Goal: Task Accomplishment & Management: Manage account settings

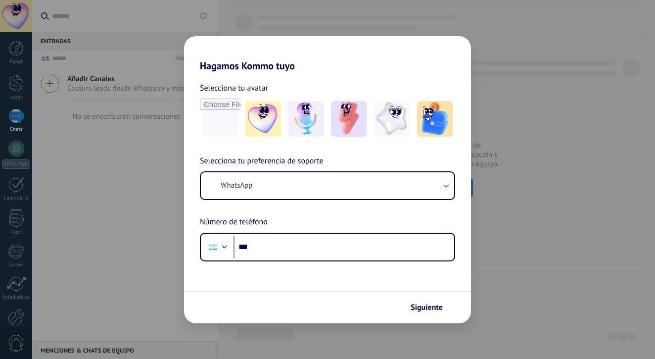
scroll to position [66, 0]
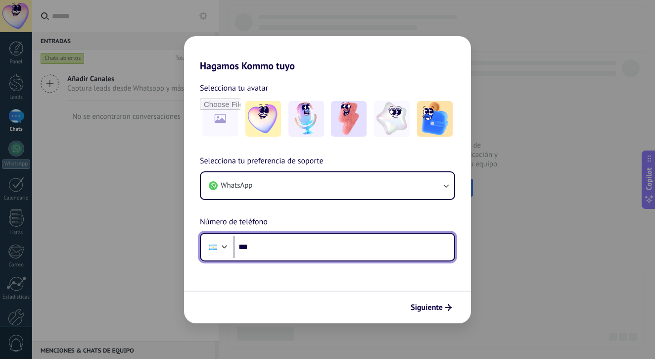
click at [276, 247] on input "***" at bounding box center [343, 246] width 221 height 23
type input "**"
click at [250, 243] on input "tel" at bounding box center [343, 246] width 221 height 23
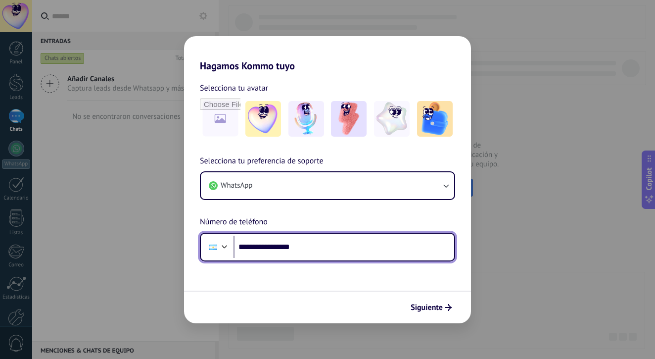
type input "**********"
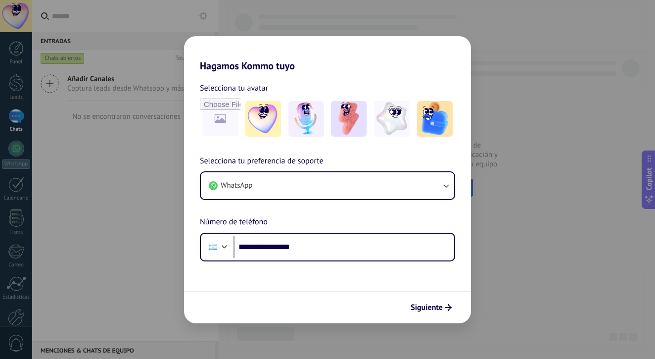
click at [436, 305] on span "Siguiente" at bounding box center [427, 307] width 32 height 7
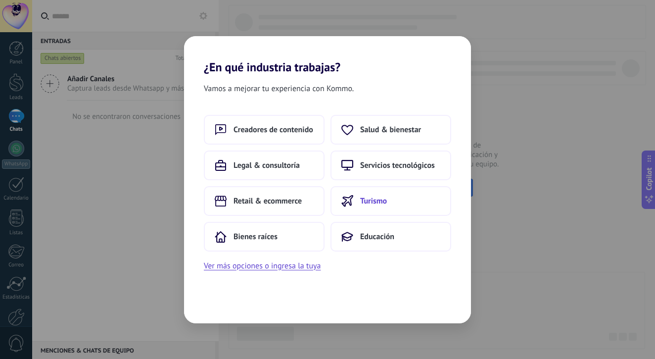
click at [375, 197] on span "Turismo" at bounding box center [373, 201] width 27 height 10
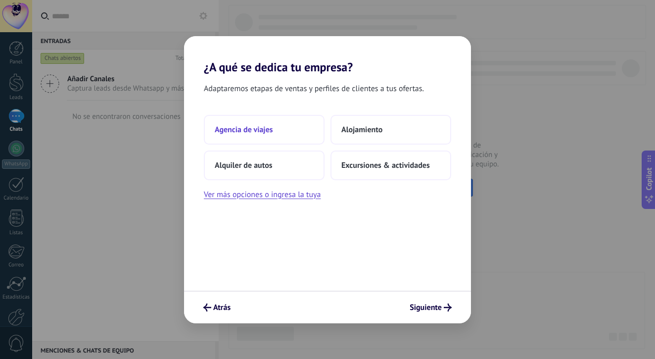
click at [267, 135] on button "Agencia de viajes" at bounding box center [264, 130] width 121 height 30
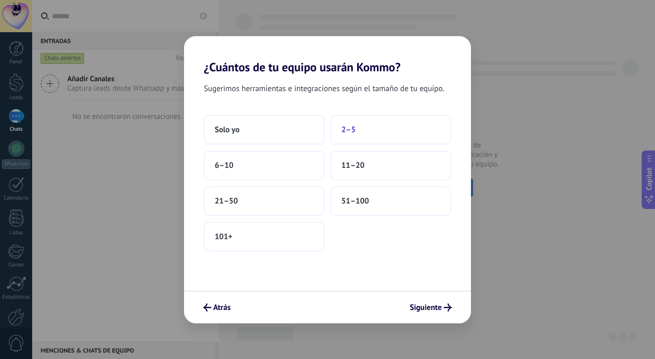
click at [349, 131] on span "2–5" at bounding box center [348, 130] width 14 height 10
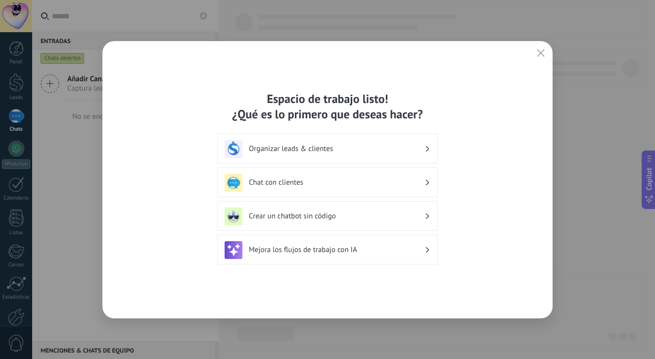
click at [358, 149] on h3 "Organizar leads & clientes" at bounding box center [337, 148] width 176 height 9
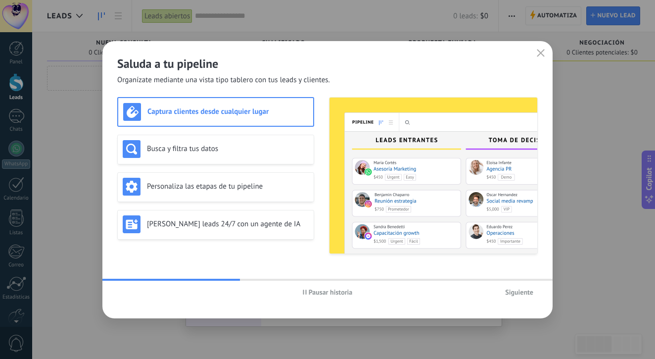
click at [524, 293] on span "Siguiente" at bounding box center [519, 291] width 28 height 7
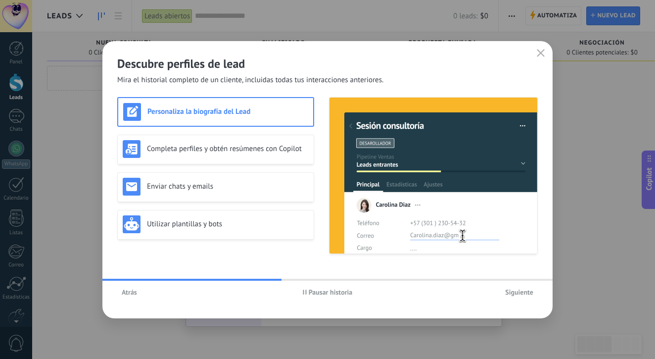
click at [519, 292] on span "Siguiente" at bounding box center [519, 291] width 28 height 7
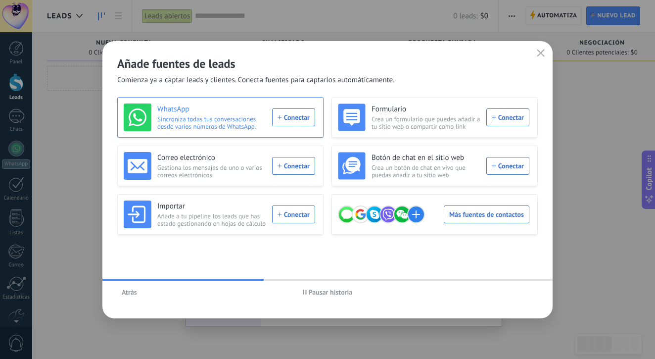
click at [302, 119] on div "WhatsApp Sincroniza todas tus conversaciones desde varios números de WhatsApp. …" at bounding box center [219, 117] width 191 height 28
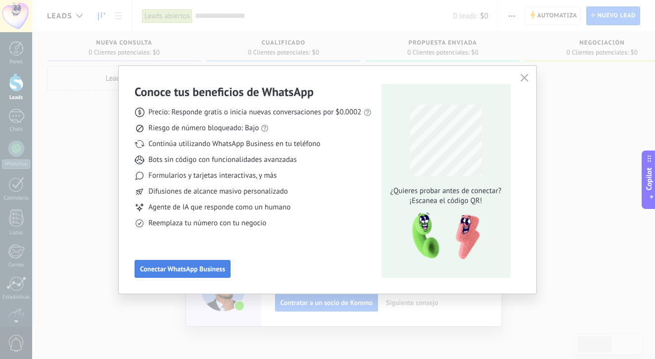
click at [174, 272] on span "Conectar WhatsApp Business" at bounding box center [182, 268] width 85 height 7
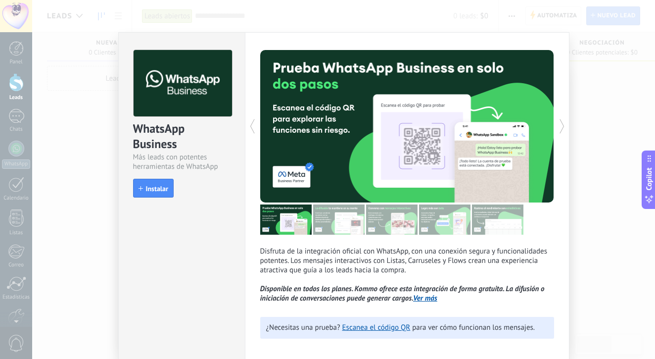
click at [159, 190] on span "Instalar" at bounding box center [157, 188] width 22 height 7
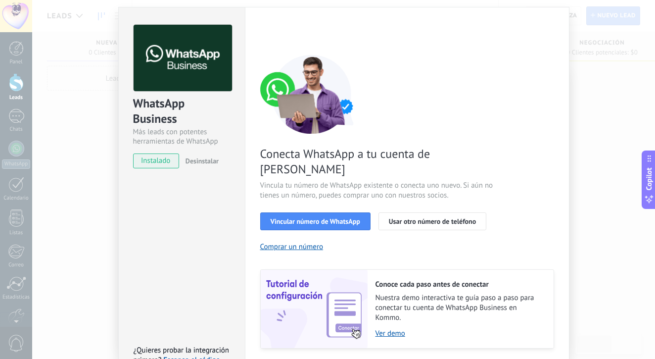
scroll to position [24, 0]
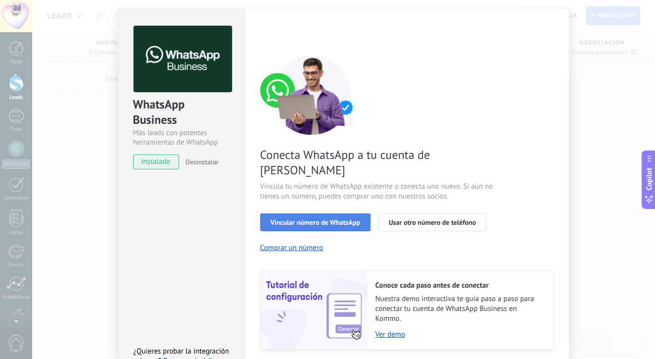
click at [320, 213] on button "Vincular número de WhatsApp" at bounding box center [315, 222] width 110 height 18
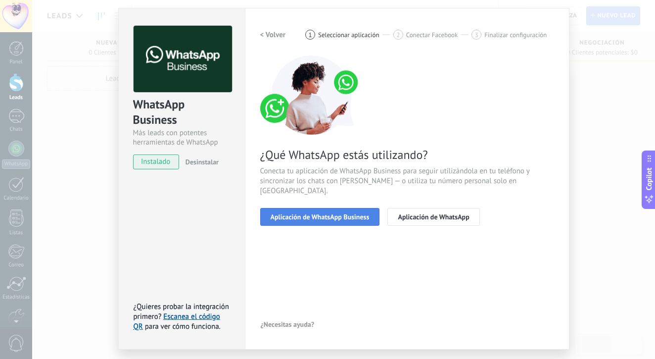
click at [347, 213] on span "Aplicación de WhatsApp Business" at bounding box center [320, 216] width 99 height 7
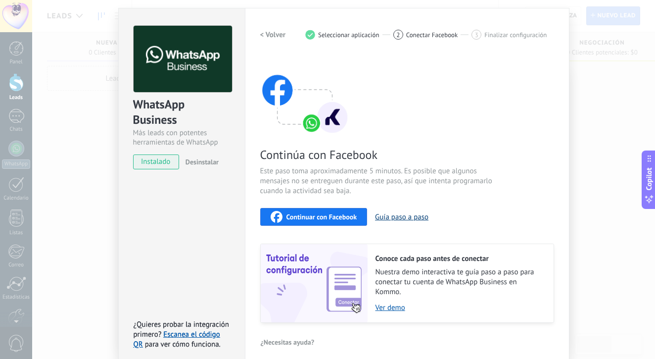
click at [415, 219] on button "Guía paso a paso" at bounding box center [401, 216] width 53 height 9
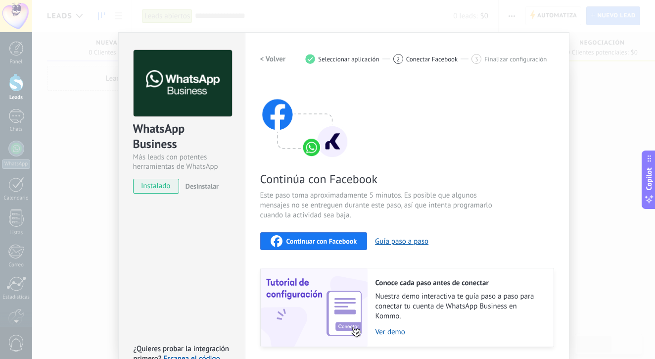
scroll to position [0, 0]
click at [148, 189] on span "instalado" at bounding box center [156, 186] width 45 height 15
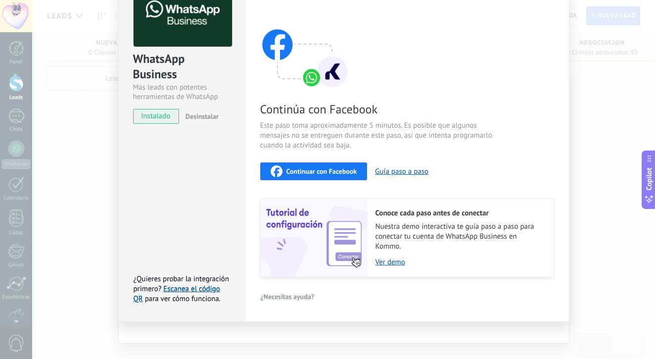
scroll to position [69, 0]
click at [198, 288] on link "Escanea el código QR" at bounding box center [177, 293] width 87 height 19
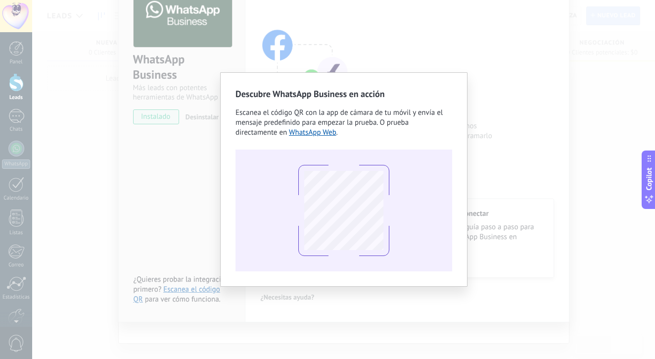
click at [460, 207] on div "Descubre WhatsApp Business en acción Escanea el código QR con la app [PERSON_NA…" at bounding box center [343, 179] width 247 height 214
click at [480, 171] on div "Descubre WhatsApp Business en acción Escanea el código QR con la app [PERSON_NA…" at bounding box center [343, 179] width 623 height 359
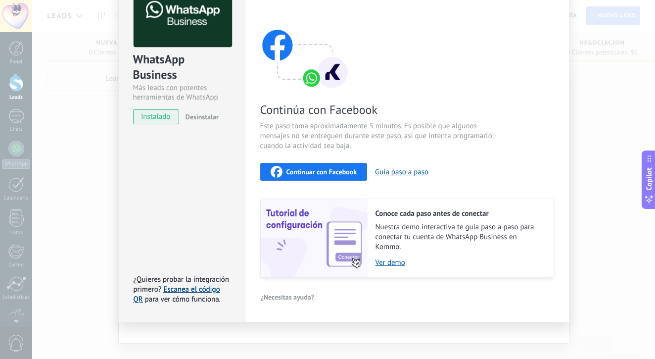
click at [188, 290] on link "Escanea el código QR" at bounding box center [177, 293] width 87 height 19
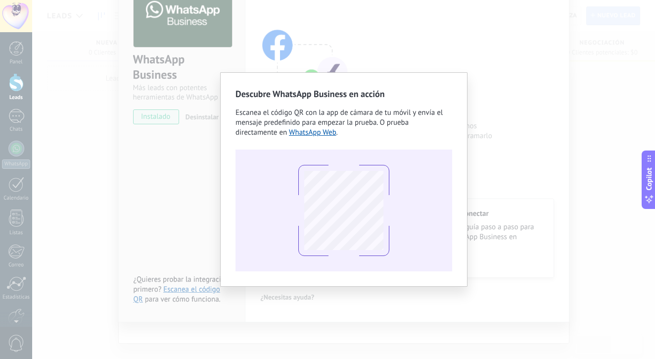
click at [346, 254] on div at bounding box center [343, 210] width 91 height 91
click at [436, 57] on div "Descubre WhatsApp Business en acción Escanea el código QR con la app [PERSON_NA…" at bounding box center [343, 179] width 623 height 359
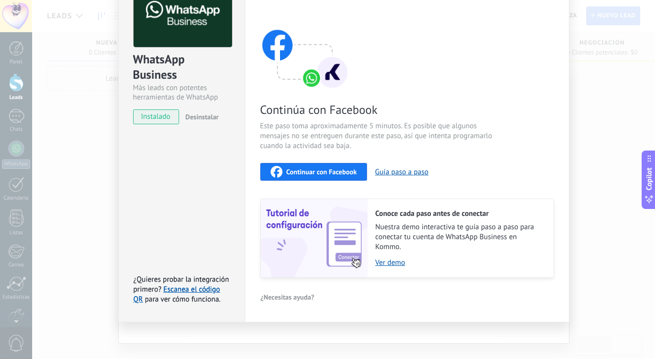
click at [154, 118] on span "instalado" at bounding box center [156, 116] width 45 height 15
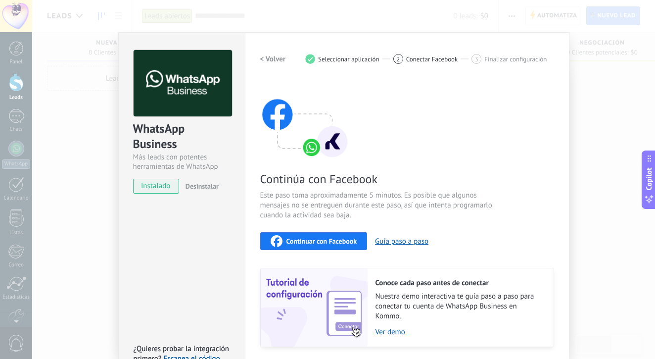
scroll to position [0, 0]
click at [272, 62] on h2 "< Volver" at bounding box center [273, 58] width 26 height 9
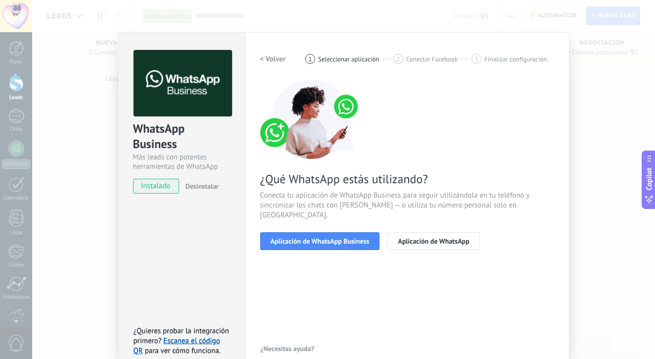
click at [272, 62] on h2 "< Volver" at bounding box center [273, 58] width 26 height 9
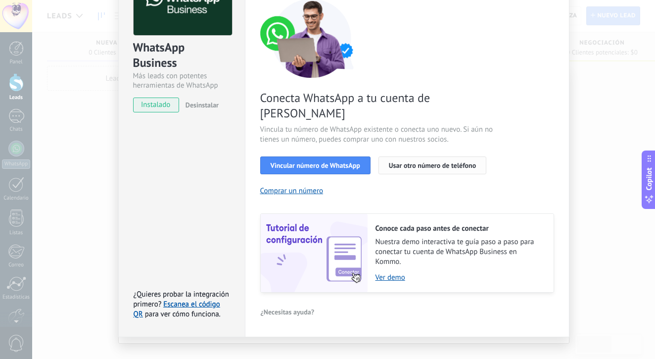
scroll to position [81, 0]
click at [610, 157] on div "WhatsApp Business Más leads con potentes herramientas de WhatsApp instalado Des…" at bounding box center [343, 179] width 623 height 359
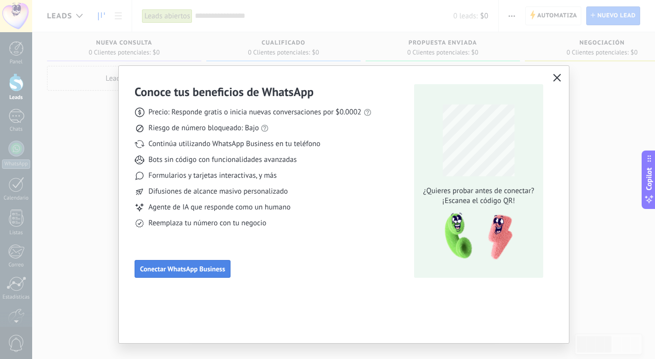
click at [204, 271] on span "Conectar WhatsApp Business" at bounding box center [182, 268] width 85 height 7
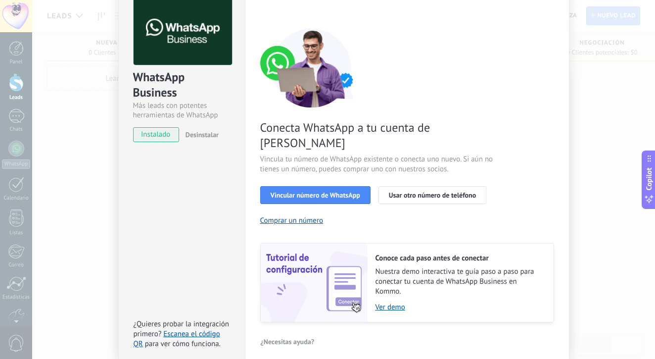
scroll to position [63, 0]
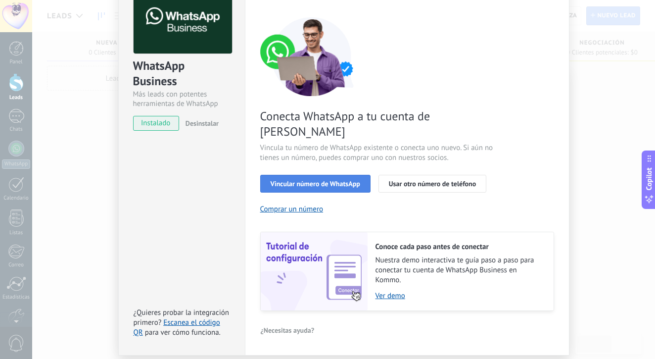
click at [327, 180] on span "Vincular número de WhatsApp" at bounding box center [316, 183] width 90 height 7
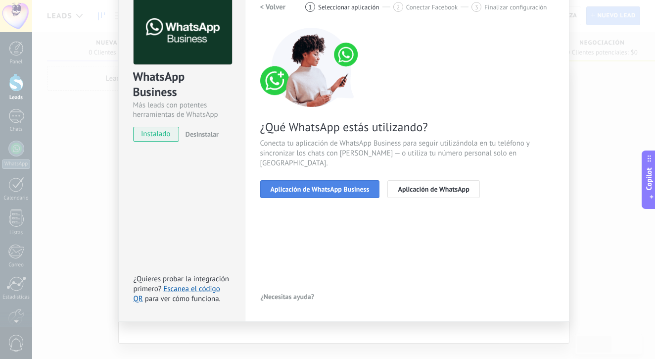
click at [335, 185] on span "Aplicación de WhatsApp Business" at bounding box center [320, 188] width 99 height 7
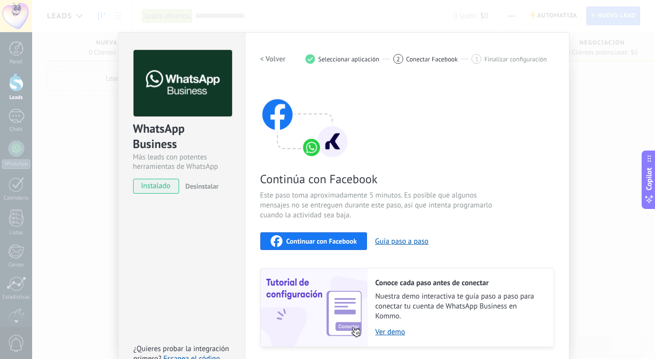
scroll to position [0, 0]
click at [612, 108] on div "WhatsApp Business Más leads con potentes herramientas de WhatsApp instalado Des…" at bounding box center [343, 179] width 623 height 359
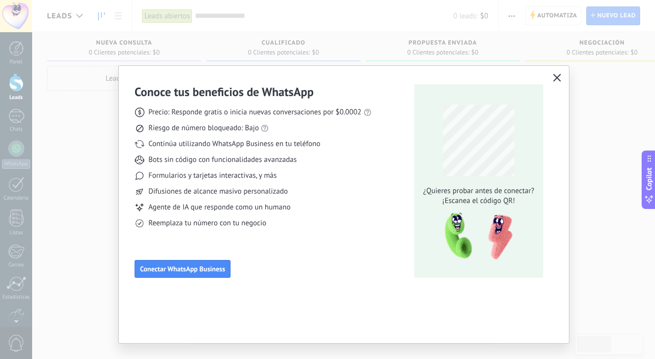
click at [557, 76] on icon "button" at bounding box center [557, 78] width 8 height 8
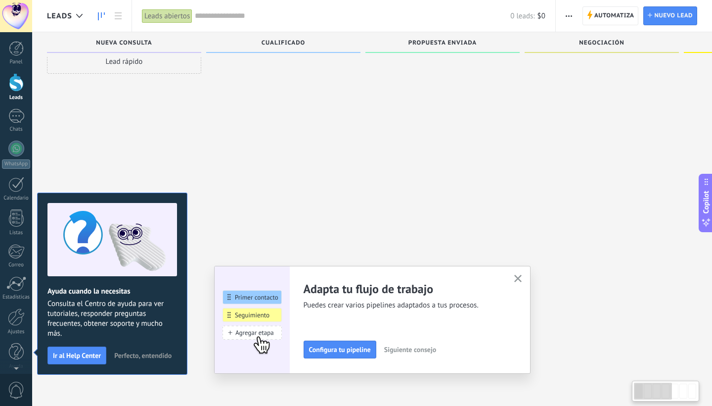
scroll to position [17, 0]
click at [14, 149] on div at bounding box center [16, 148] width 16 height 16
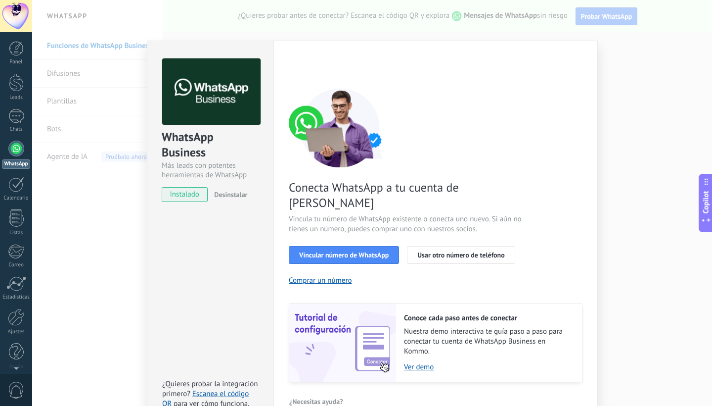
scroll to position [5, 0]
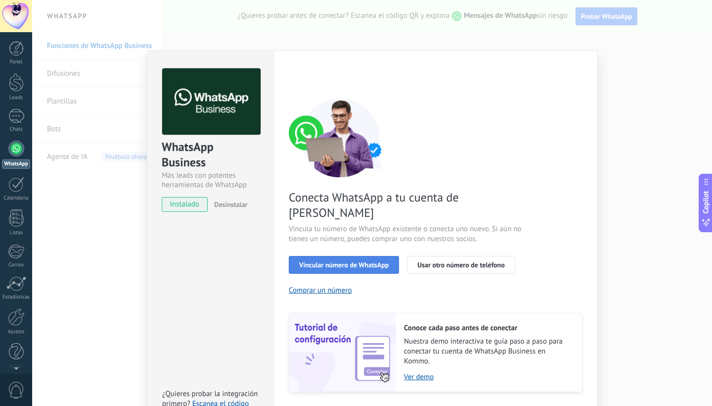
click at [359, 261] on span "Vincular número de WhatsApp" at bounding box center [344, 264] width 90 height 7
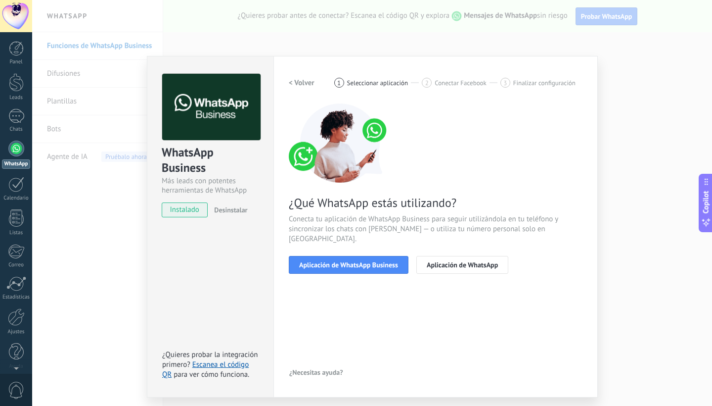
scroll to position [0, 0]
click at [372, 261] on span "Aplicación de WhatsApp Business" at bounding box center [348, 264] width 99 height 7
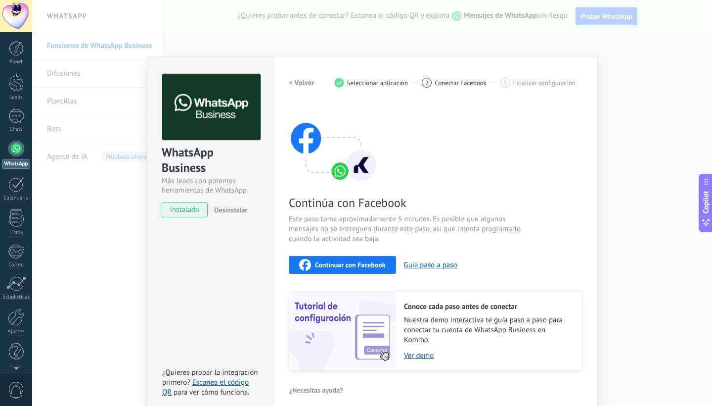
click at [342, 269] on div "Continuar con Facebook" at bounding box center [342, 265] width 87 height 12
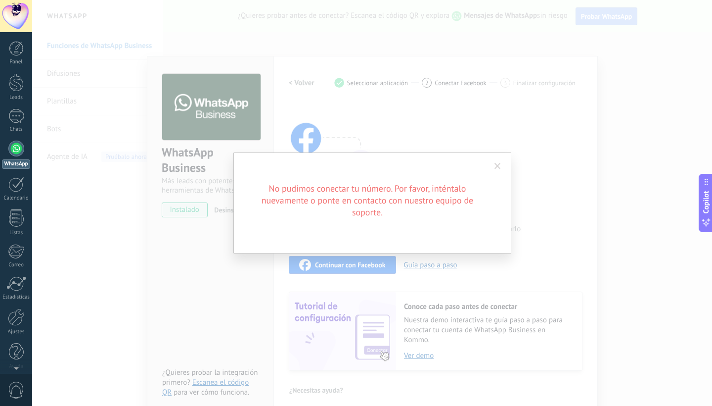
click at [497, 166] on span at bounding box center [498, 166] width 6 height 7
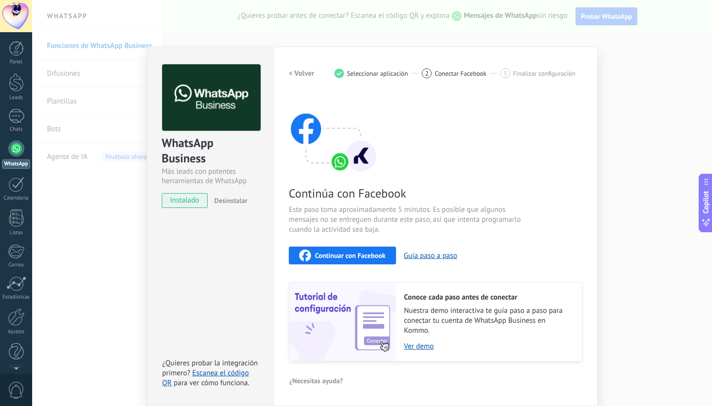
scroll to position [9, 0]
click at [355, 260] on div "Continuar con Facebook" at bounding box center [342, 256] width 87 height 12
click at [651, 54] on div "WhatsApp Business Más leads con potentes herramientas de WhatsApp instalado Des…" at bounding box center [372, 203] width 680 height 406
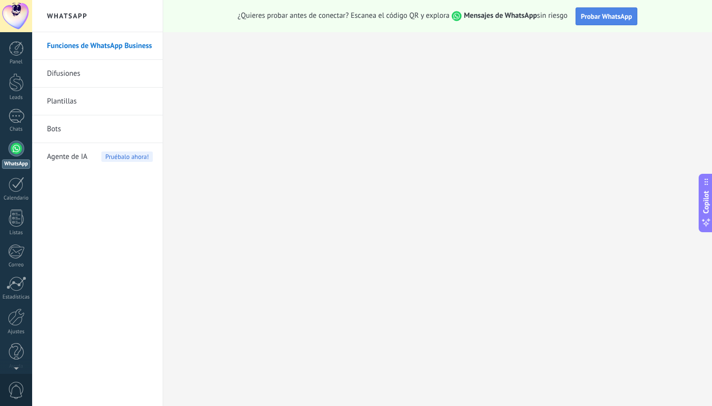
click at [611, 20] on span "Probar WhatsApp" at bounding box center [606, 16] width 51 height 9
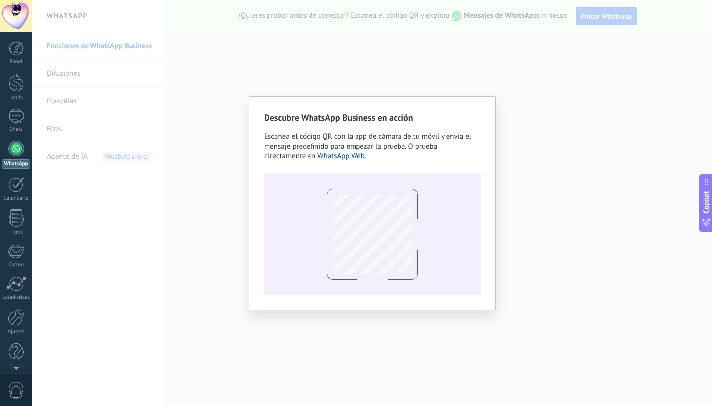
click at [533, 162] on div "Descubre WhatsApp Business en acción Escanea el código QR con la app [PERSON_NA…" at bounding box center [372, 203] width 680 height 406
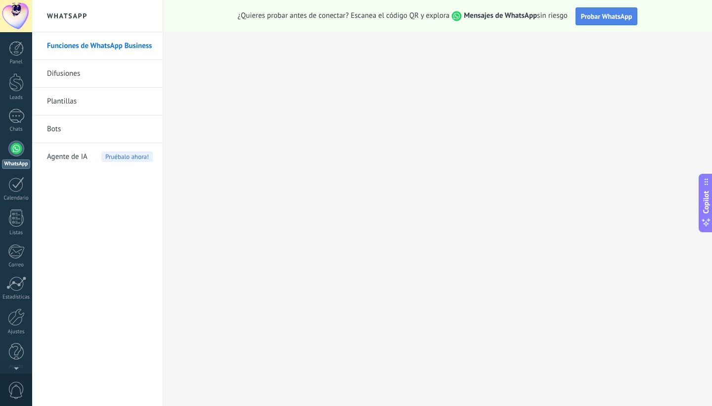
click at [615, 18] on span "Probar WhatsApp" at bounding box center [606, 16] width 51 height 9
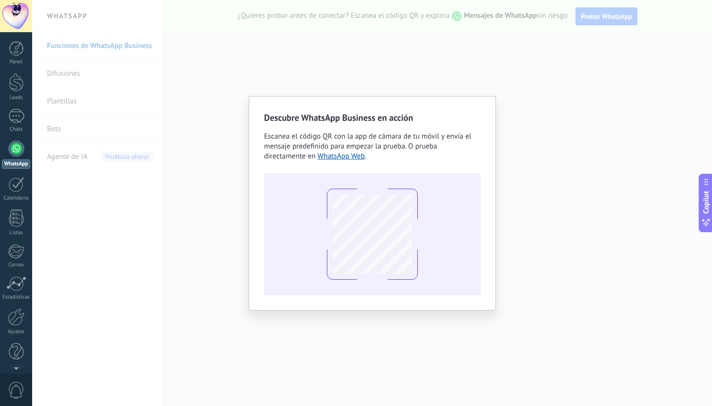
click at [543, 293] on div "Descubre WhatsApp Business en acción Escanea el código QR con la app [PERSON_NA…" at bounding box center [372, 203] width 680 height 406
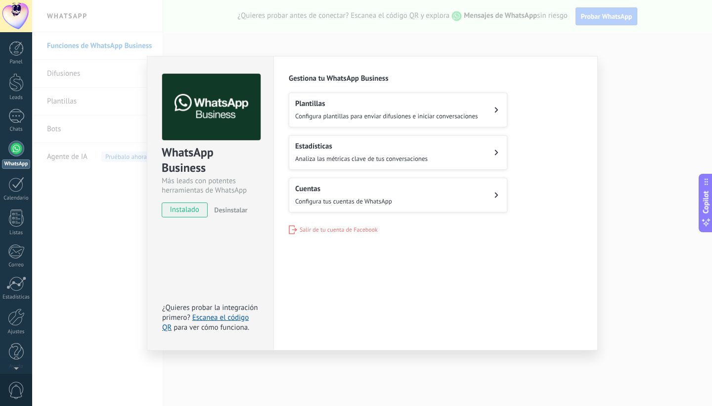
click at [196, 212] on span "instalado" at bounding box center [184, 209] width 45 height 15
click at [232, 205] on span "Desinstalar" at bounding box center [230, 209] width 33 height 9
click at [183, 211] on span "instalado" at bounding box center [184, 209] width 45 height 15
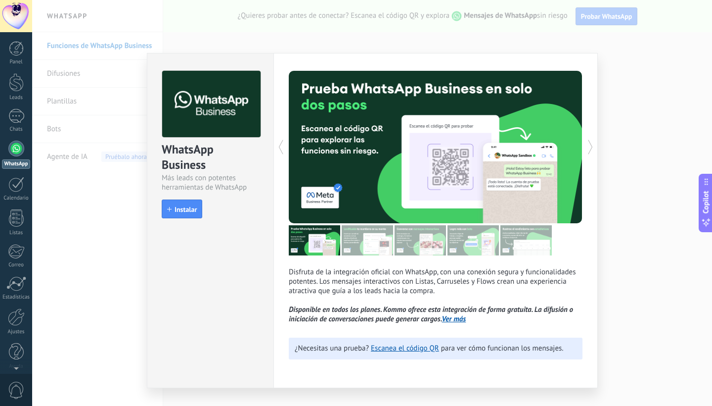
click at [650, 67] on div "WhatsApp Business Más leads con potentes herramientas de WhatsApp install Insta…" at bounding box center [372, 203] width 680 height 406
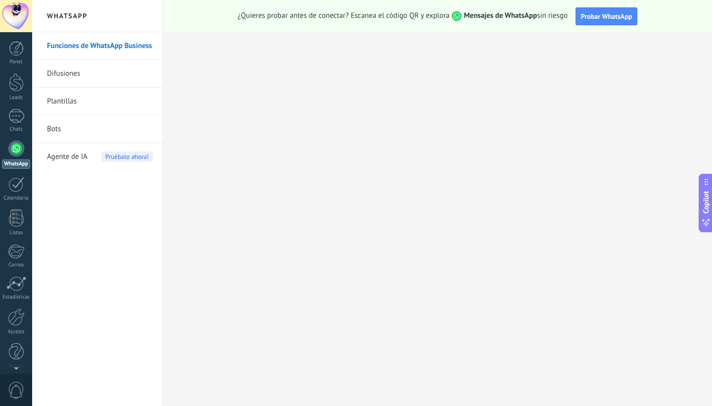
click at [114, 43] on link "Funciones de WhatsApp Business" at bounding box center [100, 46] width 106 height 28
click at [624, 9] on button "Probar WhatsApp" at bounding box center [607, 16] width 62 height 18
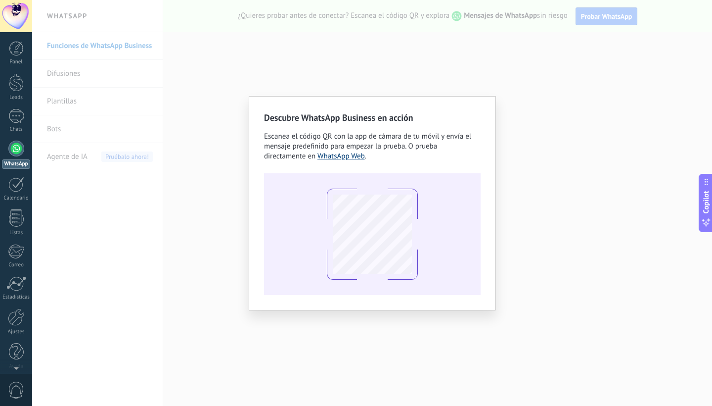
click at [347, 154] on link "WhatsApp Web" at bounding box center [341, 155] width 47 height 9
click at [600, 173] on div "Descubre WhatsApp Business en acción Escanea el código QR con la app [PERSON_NA…" at bounding box center [372, 203] width 680 height 406
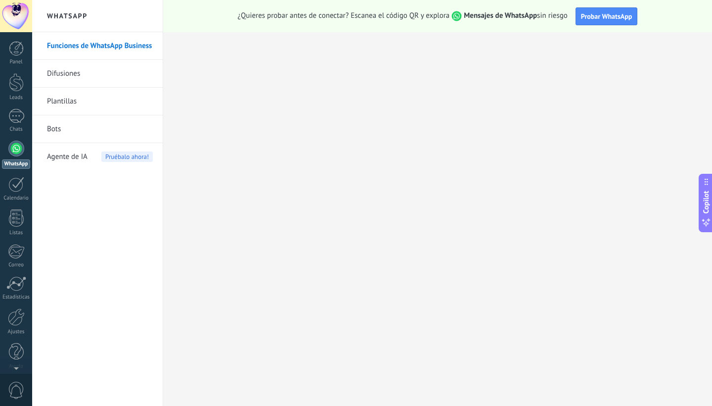
click at [12, 151] on div at bounding box center [16, 148] width 16 height 16
click at [70, 46] on link "Funciones de WhatsApp Business" at bounding box center [100, 46] width 106 height 28
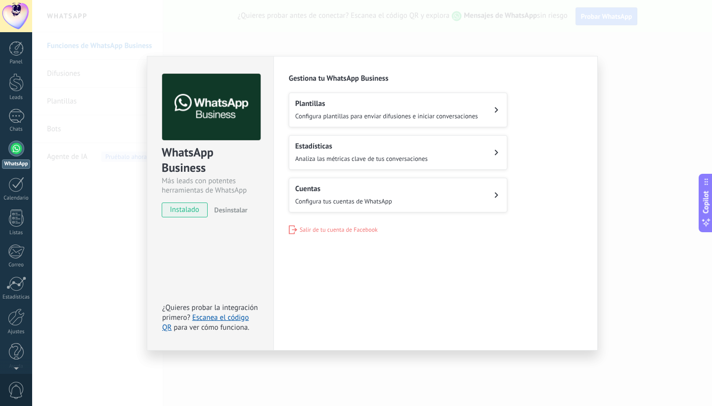
click at [406, 199] on button "Cuentas Configura tus cuentas de WhatsApp" at bounding box center [398, 195] width 219 height 35
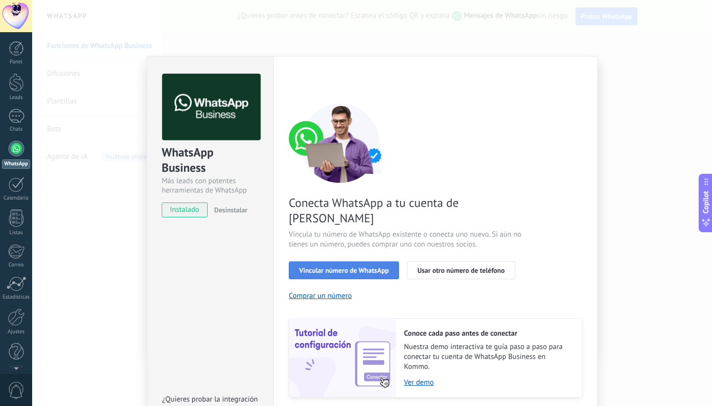
click at [351, 267] on span "Vincular número de WhatsApp" at bounding box center [344, 270] width 90 height 7
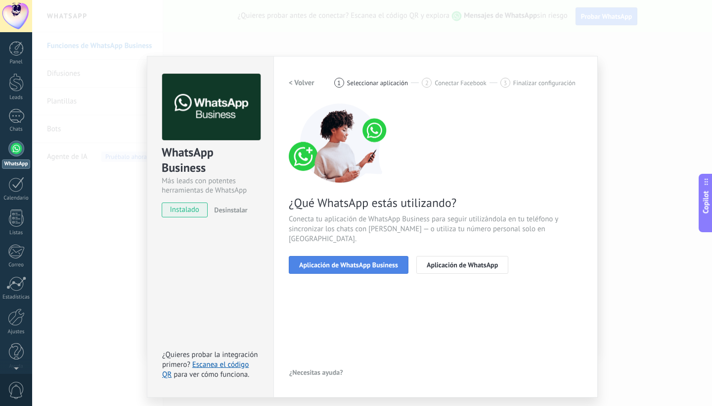
click at [369, 261] on span "Aplicación de WhatsApp Business" at bounding box center [348, 264] width 99 height 7
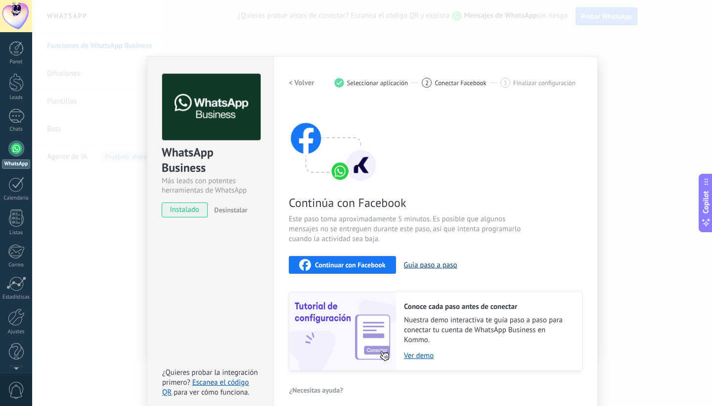
click at [420, 264] on button "Guía paso a paso" at bounding box center [430, 264] width 53 height 9
click at [14, 147] on div at bounding box center [16, 148] width 16 height 16
click at [364, 268] on span "Continuar con Facebook" at bounding box center [350, 264] width 71 height 7
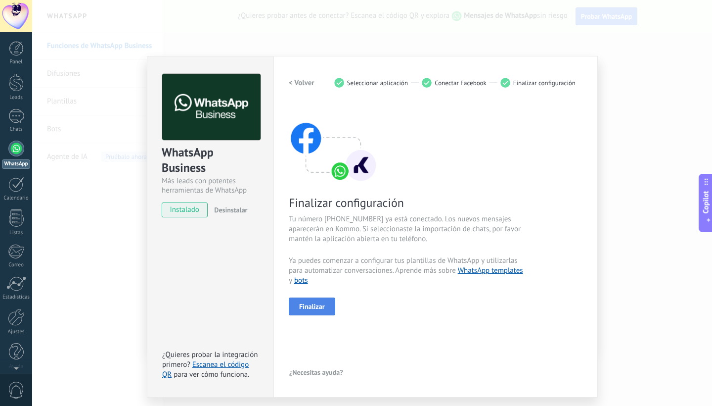
click at [317, 307] on span "Finalizar" at bounding box center [312, 306] width 26 height 7
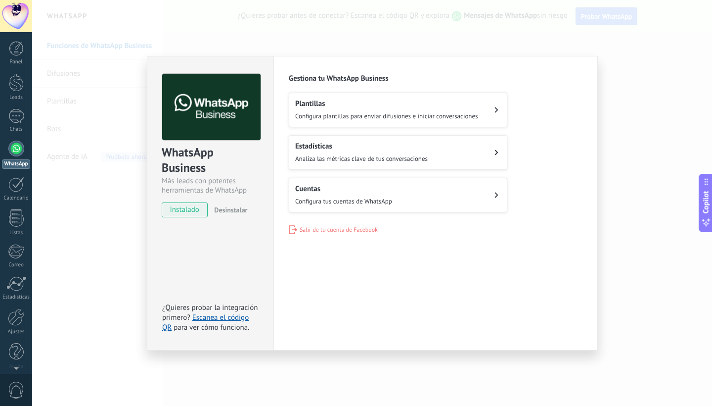
click at [617, 173] on div "WhatsApp Business Más leads con potentes herramientas de WhatsApp instalado Des…" at bounding box center [372, 203] width 680 height 406
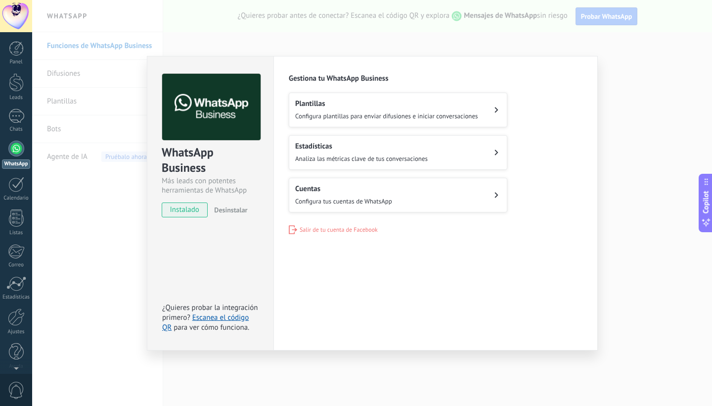
click at [339, 45] on div "WhatsApp Business Más leads con potentes herramientas de WhatsApp instalado Des…" at bounding box center [372, 203] width 680 height 406
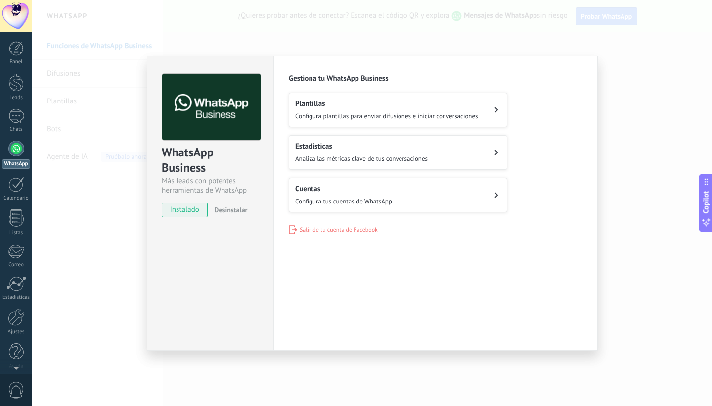
click at [357, 198] on span "Configura tus cuentas de WhatsApp" at bounding box center [343, 201] width 97 height 8
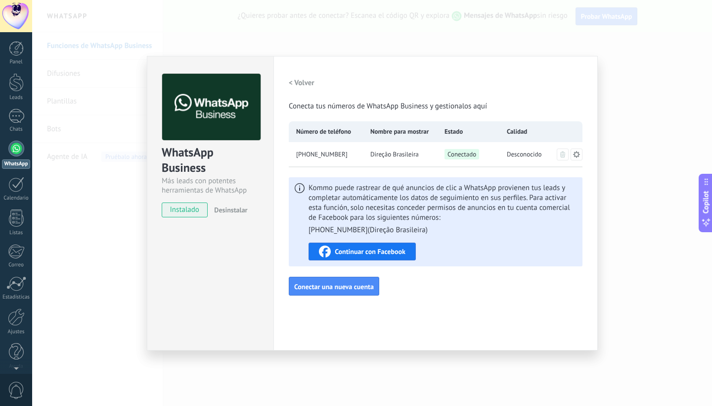
click at [648, 271] on div "WhatsApp Business Más leads con potentes herramientas de WhatsApp instalado Des…" at bounding box center [372, 203] width 680 height 406
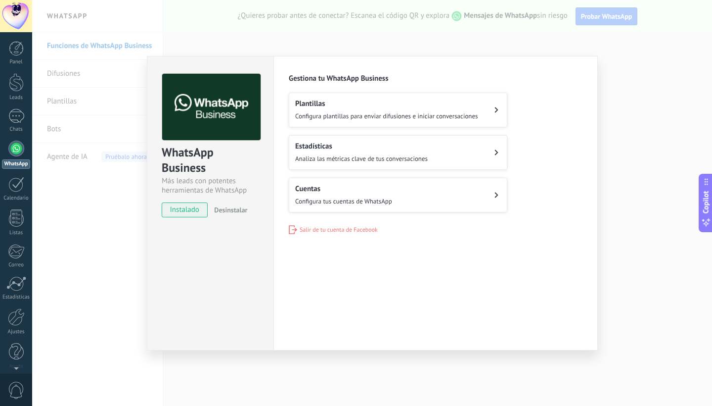
click at [641, 233] on div "WhatsApp Business Más leads con potentes herramientas de WhatsApp instalado Des…" at bounding box center [372, 203] width 680 height 406
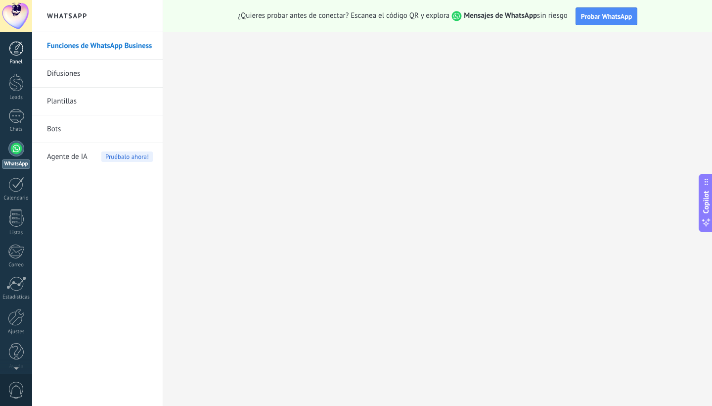
click at [15, 56] on link "Panel" at bounding box center [16, 53] width 32 height 24
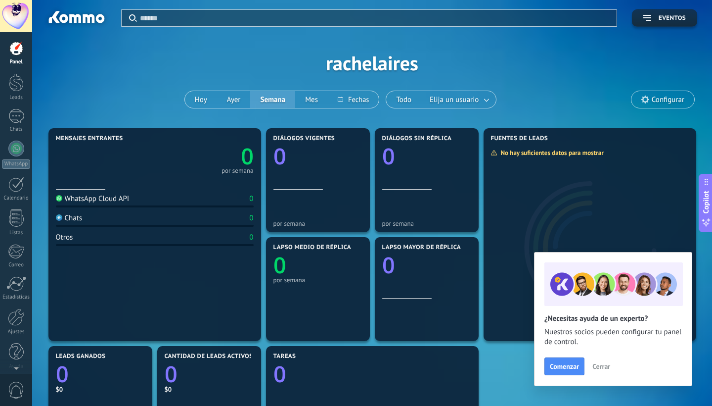
click at [648, 101] on use at bounding box center [646, 99] width 8 height 8
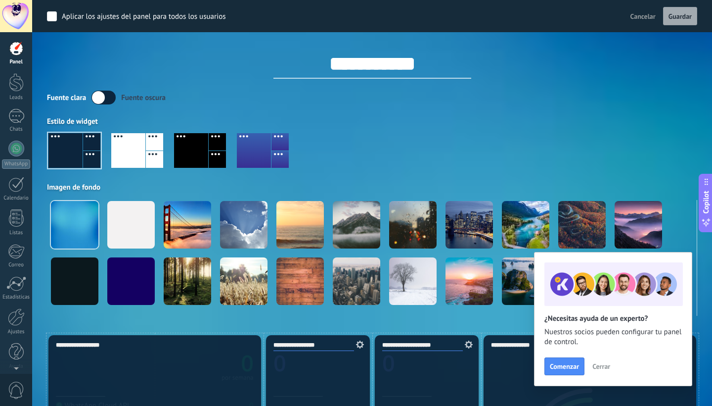
click at [654, 58] on div "**********" at bounding box center [372, 55] width 650 height 46
click at [639, 18] on span "Cancelar" at bounding box center [643, 16] width 25 height 9
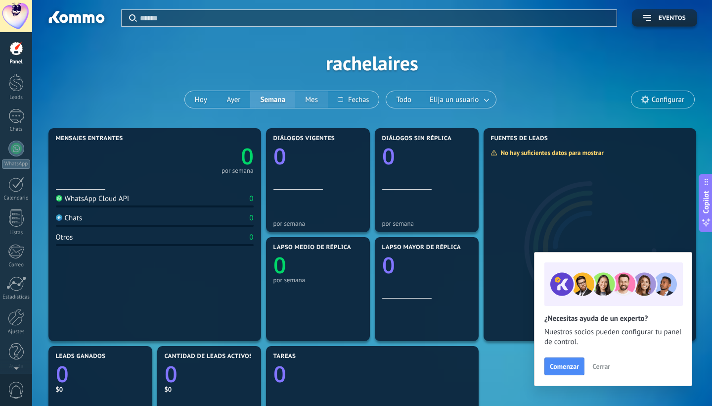
click at [310, 100] on button "Mes" at bounding box center [311, 99] width 33 height 17
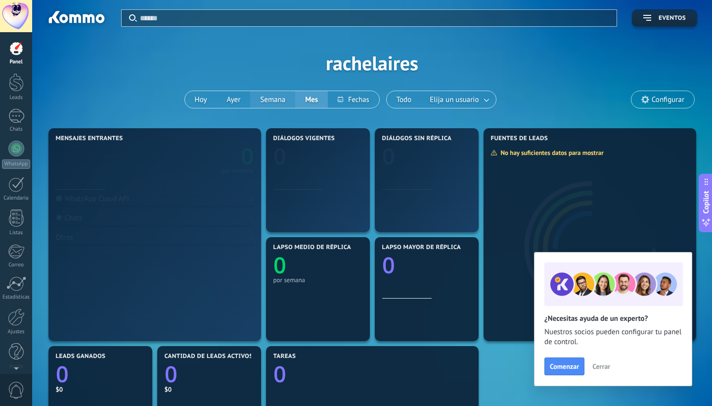
click at [281, 100] on button "Semana" at bounding box center [272, 99] width 45 height 17
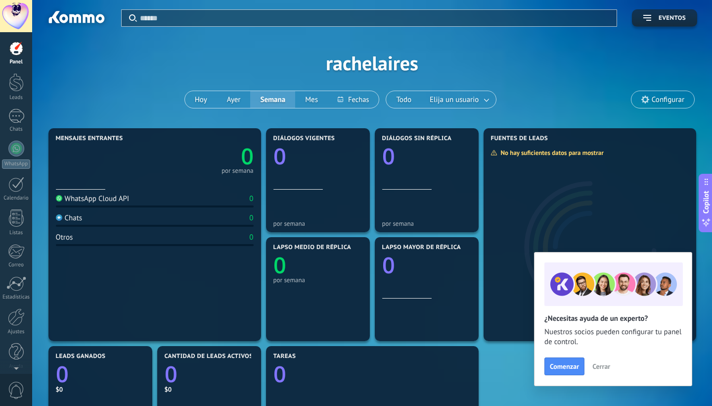
click at [129, 200] on div "WhatsApp Cloud API" at bounding box center [93, 198] width 74 height 9
click at [15, 88] on div at bounding box center [16, 82] width 15 height 18
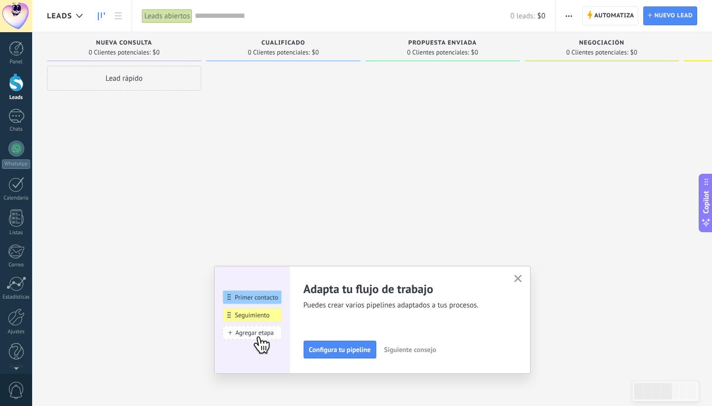
click at [520, 277] on icon "button" at bounding box center [517, 278] width 7 height 7
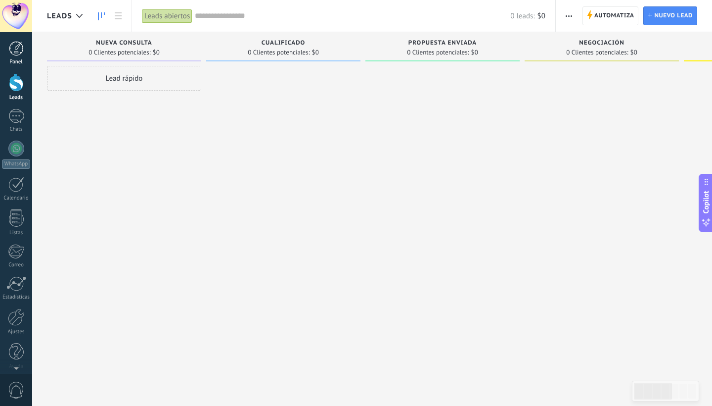
click at [19, 52] on div at bounding box center [16, 48] width 15 height 15
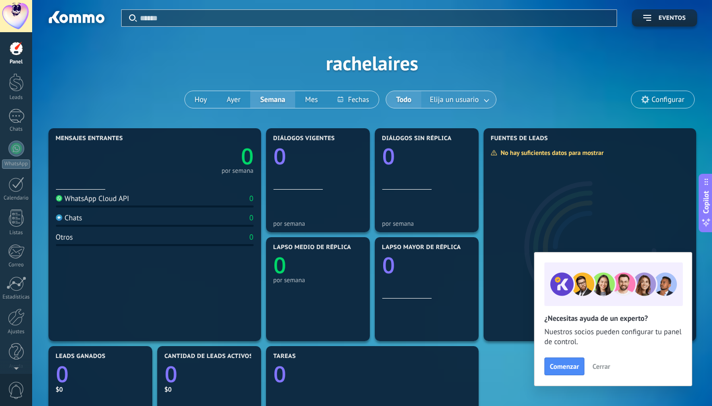
click at [485, 99] on link at bounding box center [487, 100] width 18 height 16
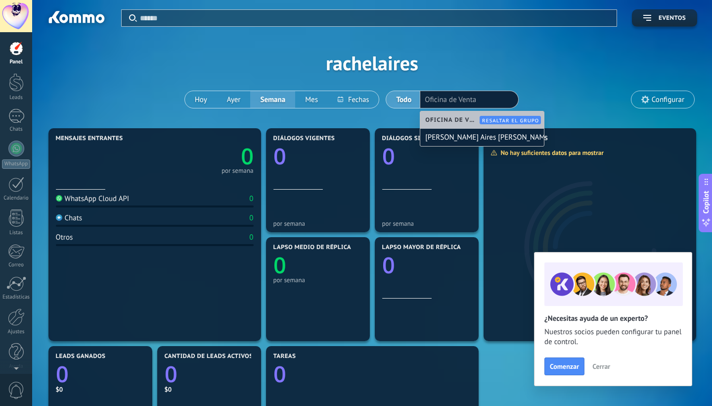
click at [563, 86] on div "Aplicar Eventos rachelaires [PERSON_NAME] Semana Mes Todo Elija un usuario Ofic…" at bounding box center [372, 63] width 650 height 126
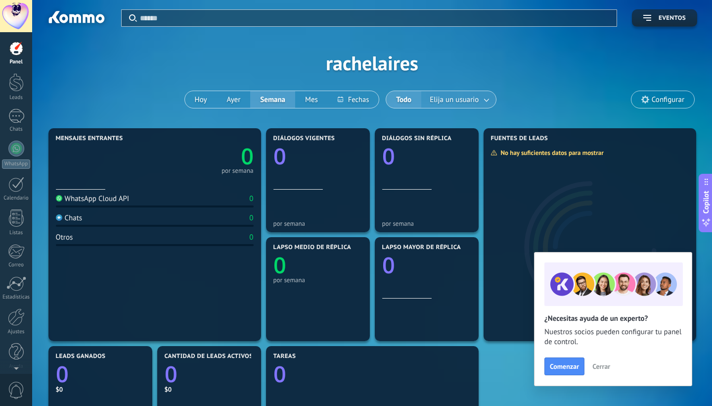
click at [470, 98] on span "Elija un usuario" at bounding box center [454, 99] width 53 height 13
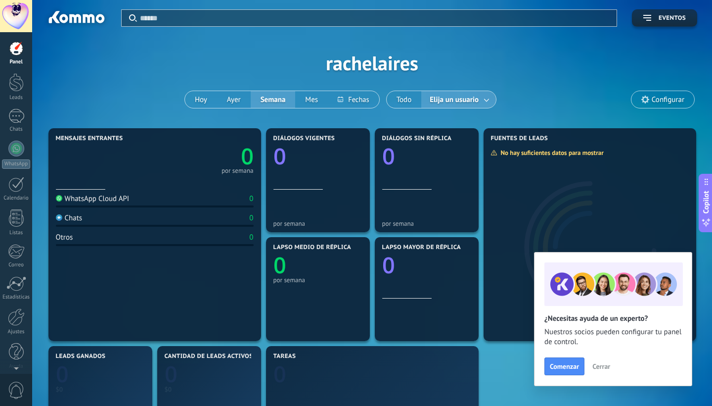
click at [470, 98] on span "Elija un usuario" at bounding box center [454, 99] width 53 height 13
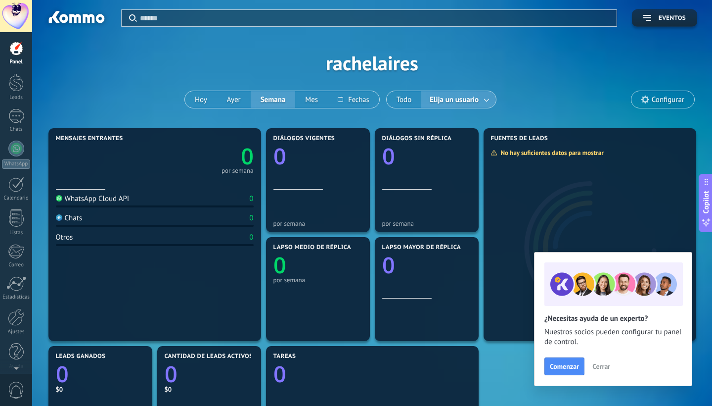
click at [521, 92] on div "Aplicar Eventos rachelaires [PERSON_NAME] Semana Mes Todo Elija un usuario Conf…" at bounding box center [372, 63] width 650 height 126
click at [466, 99] on span "Elija un usuario" at bounding box center [454, 99] width 53 height 13
click at [17, 327] on link "Ajustes" at bounding box center [16, 321] width 32 height 27
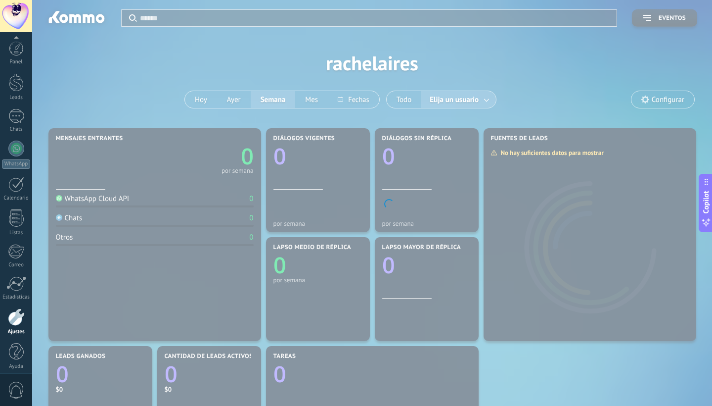
scroll to position [6, 0]
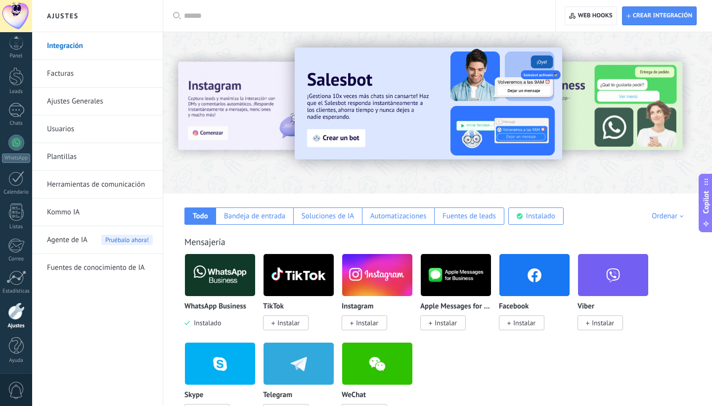
click at [63, 125] on link "Usuarios" at bounding box center [100, 129] width 106 height 28
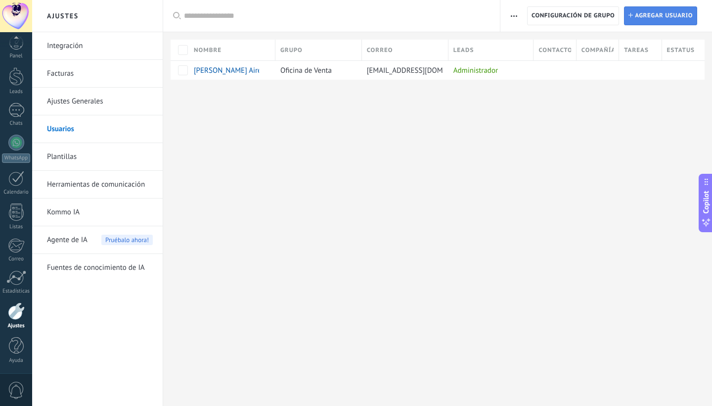
click at [654, 18] on span "Agregar usuario" at bounding box center [664, 16] width 58 height 18
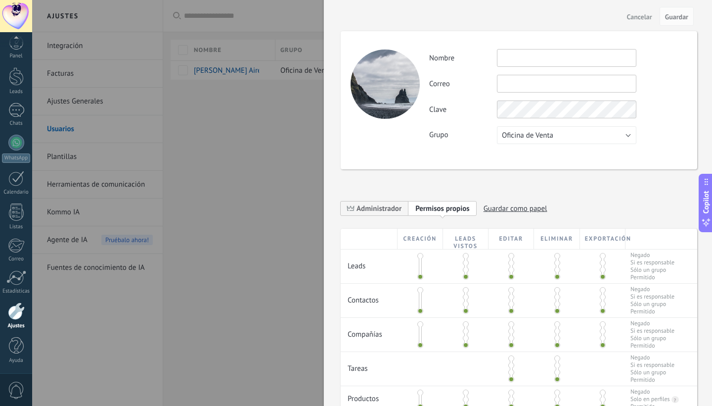
click at [321, 159] on div at bounding box center [356, 203] width 712 height 406
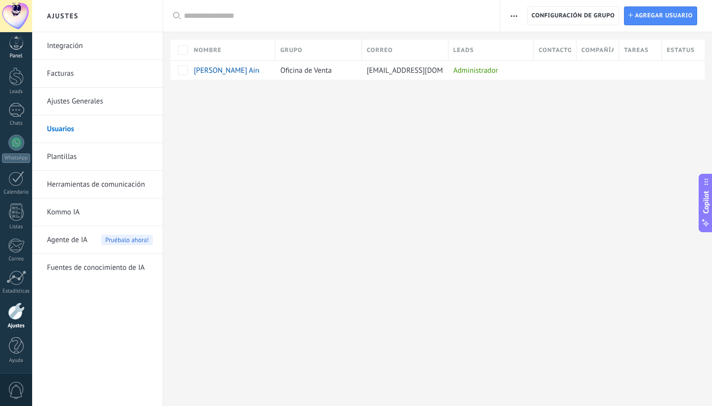
click at [14, 55] on div "Panel" at bounding box center [16, 56] width 29 height 6
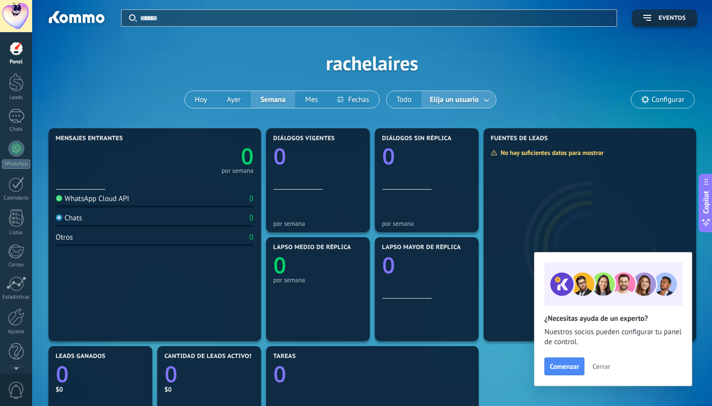
click at [654, 98] on span "Configurar" at bounding box center [668, 99] width 33 height 8
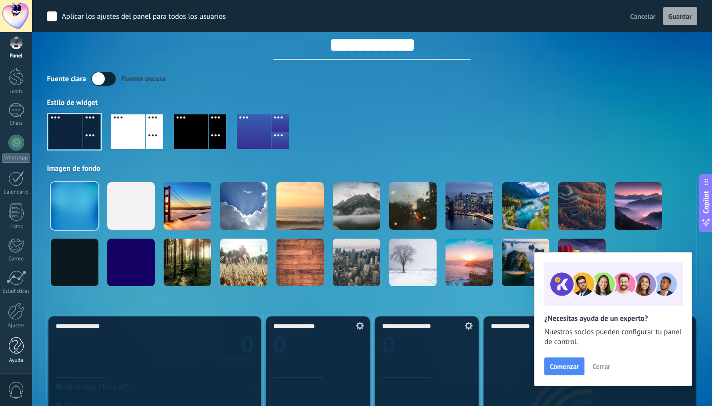
scroll to position [19, 0]
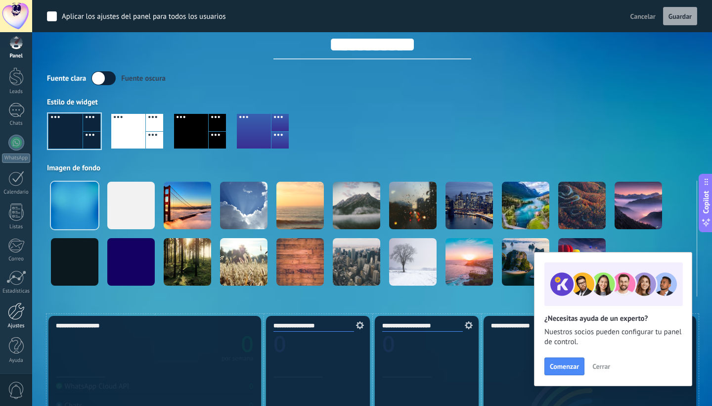
click at [16, 314] on div at bounding box center [16, 310] width 17 height 17
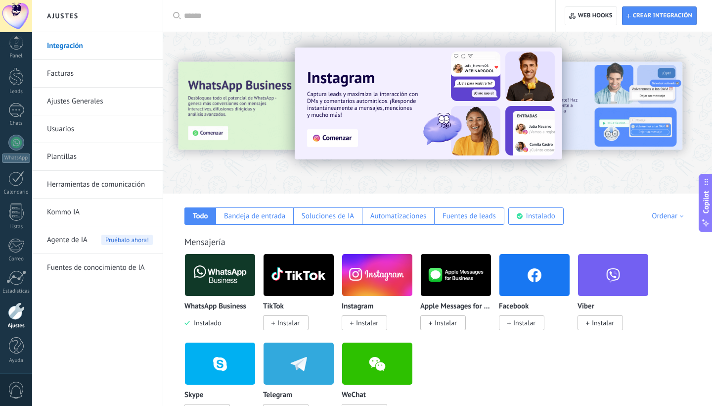
click at [210, 18] on input "text" at bounding box center [363, 16] width 358 height 10
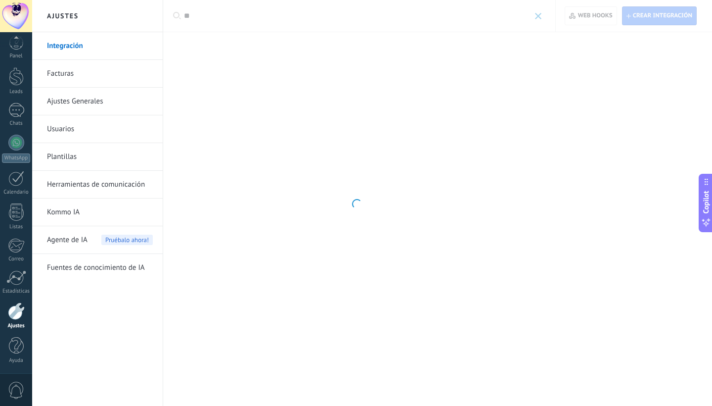
type input "*"
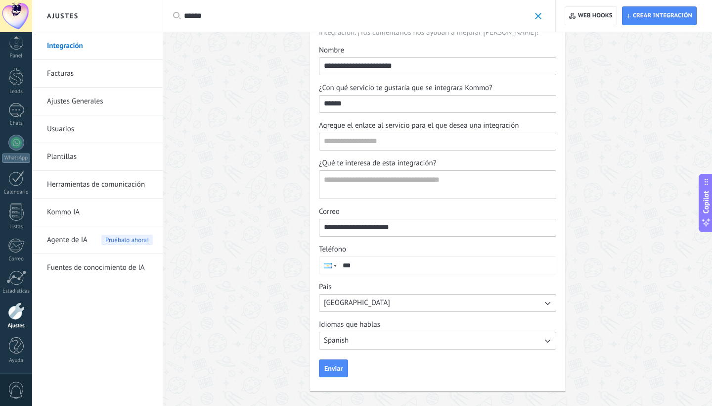
scroll to position [68, 0]
click at [408, 301] on button "[GEOGRAPHIC_DATA]" at bounding box center [437, 303] width 237 height 18
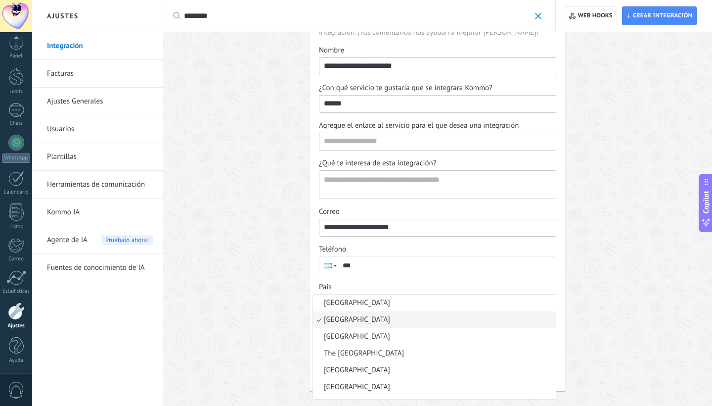
scroll to position [0, 0]
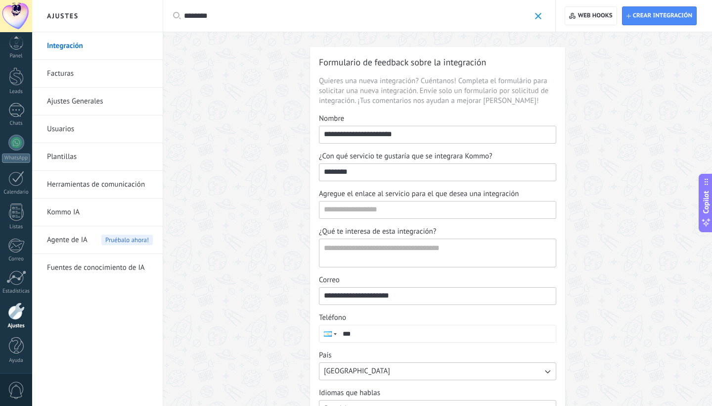
type input "********"
click at [359, 358] on button "[GEOGRAPHIC_DATA]" at bounding box center [437, 371] width 237 height 18
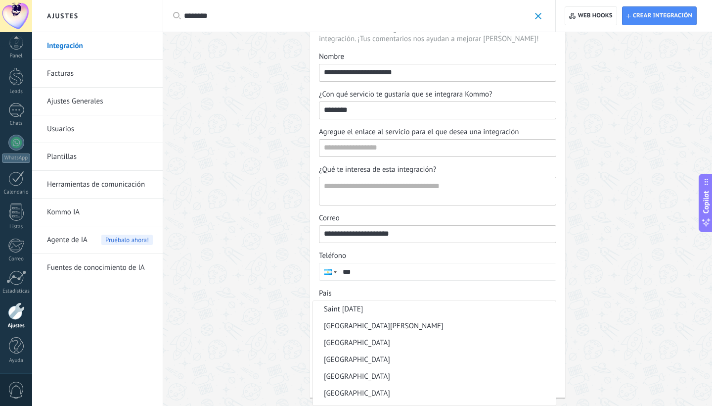
scroll to position [155, 0]
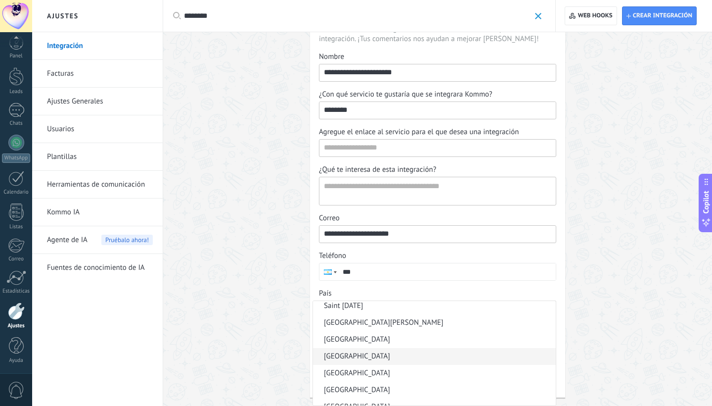
click at [338, 358] on li "[GEOGRAPHIC_DATA]" at bounding box center [434, 356] width 243 height 17
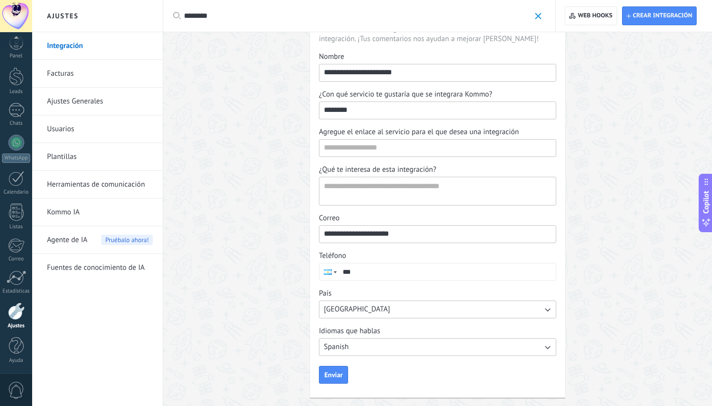
click at [384, 347] on button "Spanish" at bounding box center [437, 347] width 237 height 18
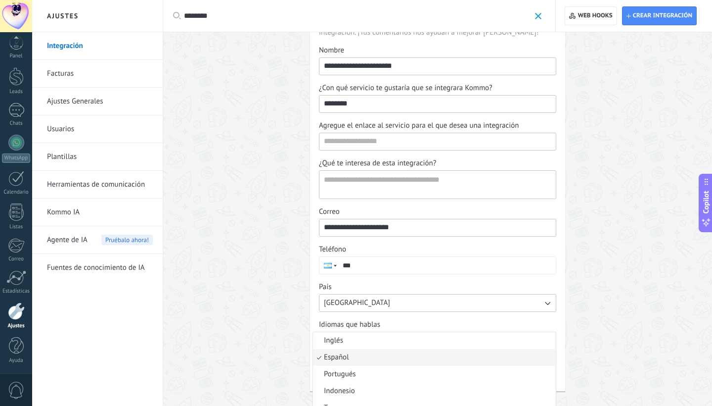
scroll to position [11, 0]
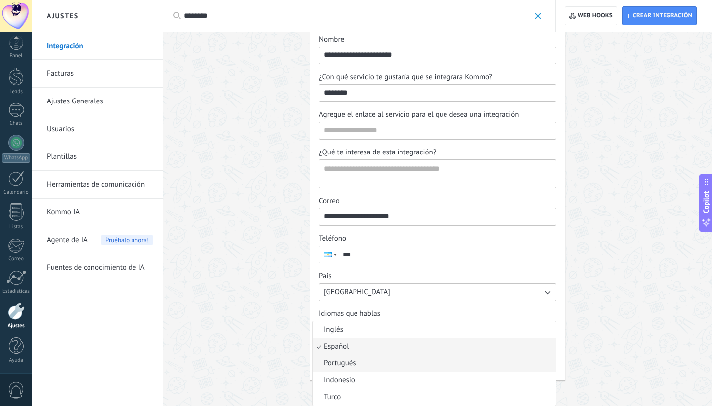
click at [355, 358] on span "Portugués" at bounding box center [340, 363] width 32 height 10
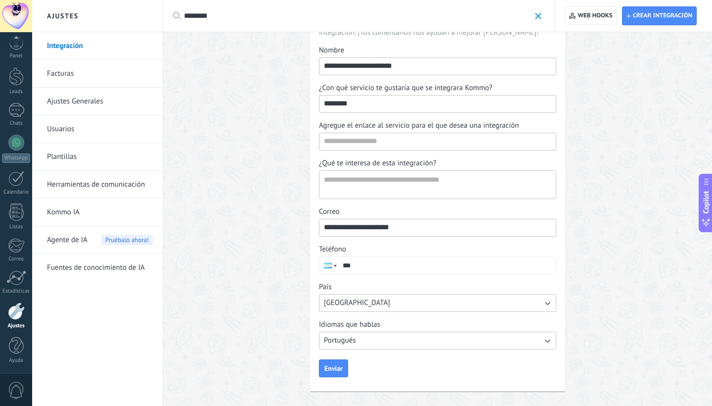
scroll to position [0, 0]
click at [331, 358] on span "Enviar" at bounding box center [333, 368] width 18 height 7
click at [363, 301] on button "[GEOGRAPHIC_DATA]" at bounding box center [437, 303] width 237 height 18
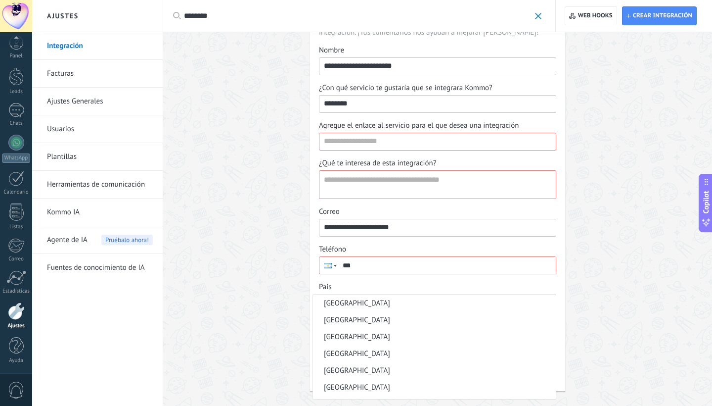
scroll to position [245, 0]
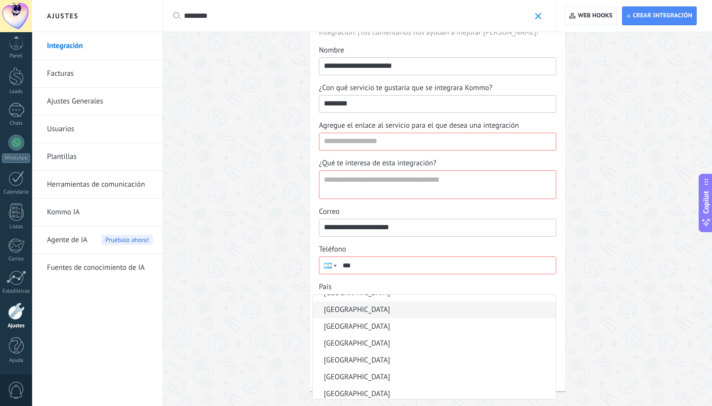
click at [350, 310] on span "[GEOGRAPHIC_DATA]" at bounding box center [357, 310] width 66 height 10
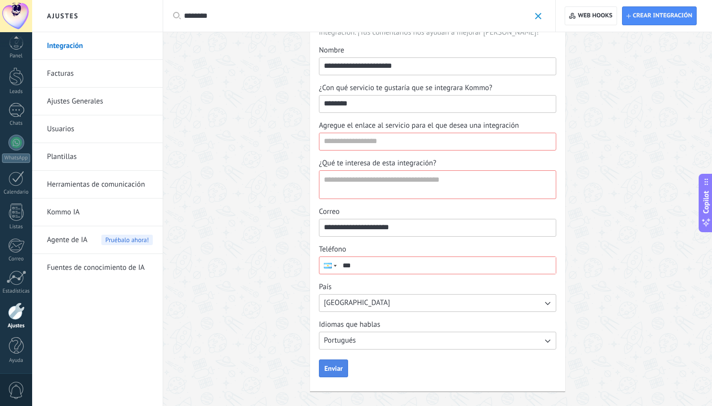
click at [337, 358] on button "Enviar" at bounding box center [333, 368] width 29 height 18
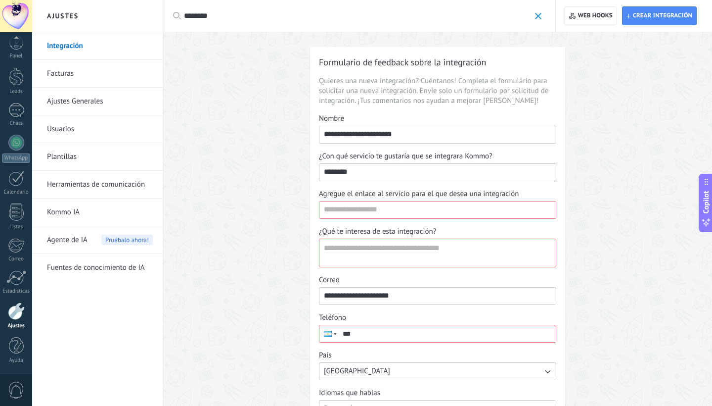
scroll to position [0, 0]
click at [65, 126] on link "Usuarios" at bounding box center [100, 129] width 106 height 28
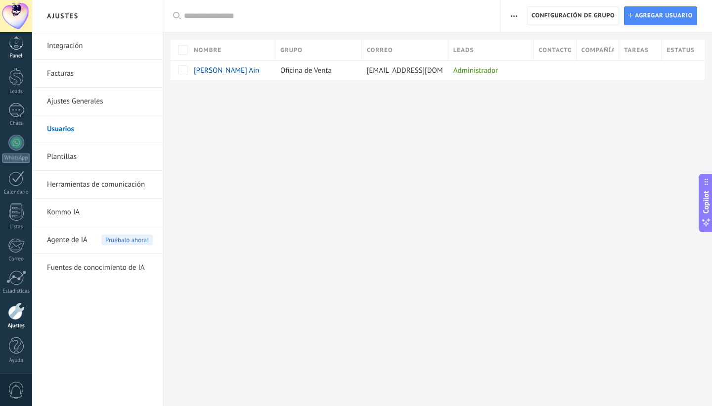
click at [13, 48] on div at bounding box center [16, 42] width 15 height 15
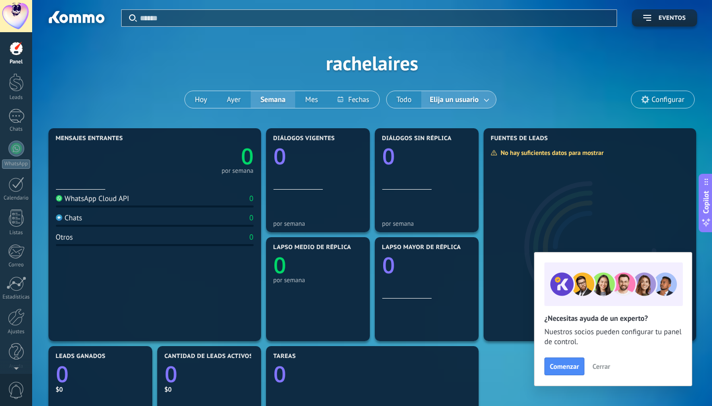
click at [606, 358] on span "Cerrar" at bounding box center [602, 366] width 18 height 7
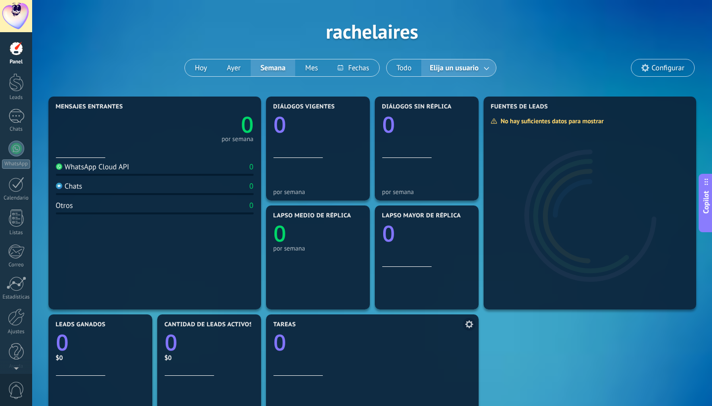
scroll to position [31, 0]
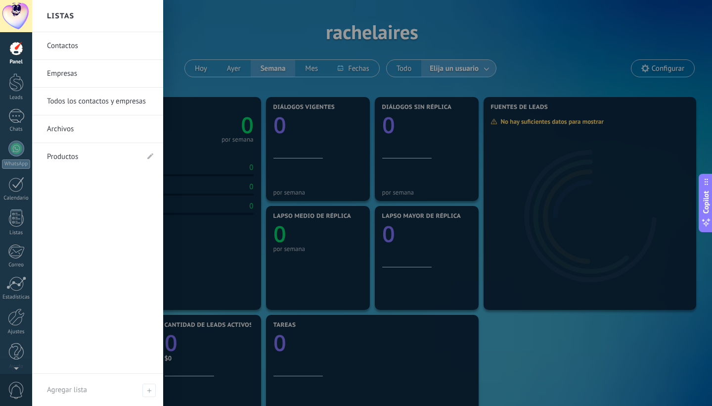
click at [76, 131] on link "Archivos" at bounding box center [100, 129] width 106 height 28
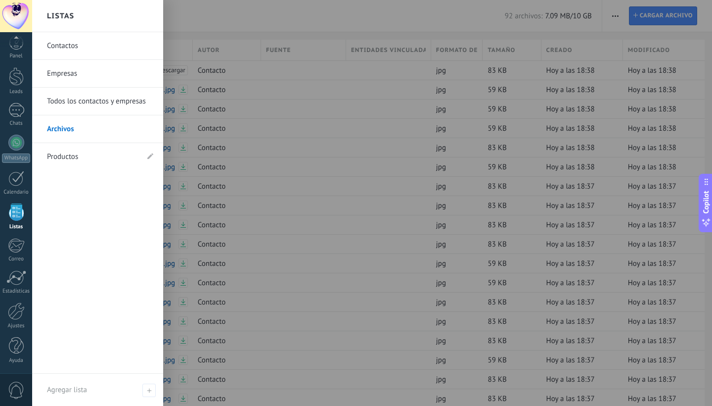
click at [14, 217] on div at bounding box center [16, 211] width 15 height 17
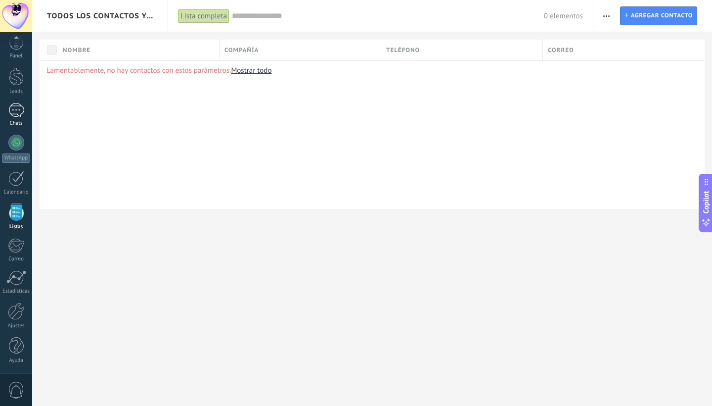
click at [14, 110] on div at bounding box center [16, 110] width 16 height 14
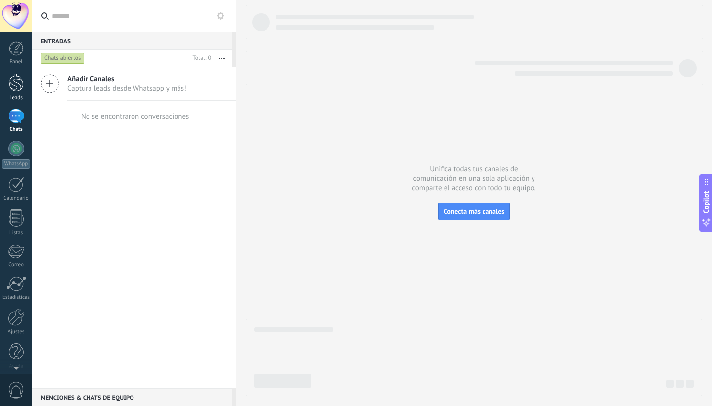
click at [7, 81] on link "Leads" at bounding box center [16, 87] width 32 height 28
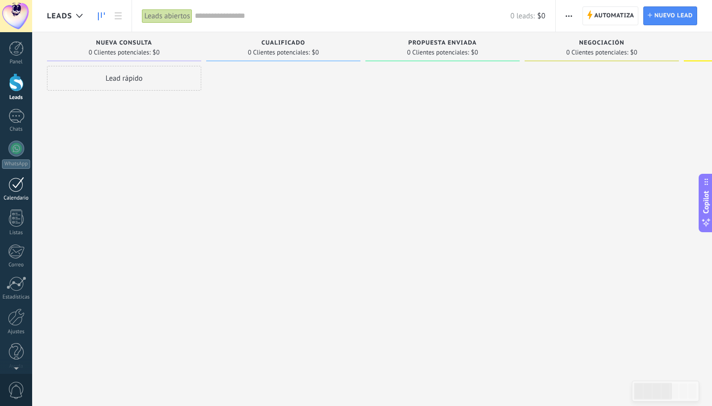
click at [15, 180] on div at bounding box center [16, 184] width 16 height 15
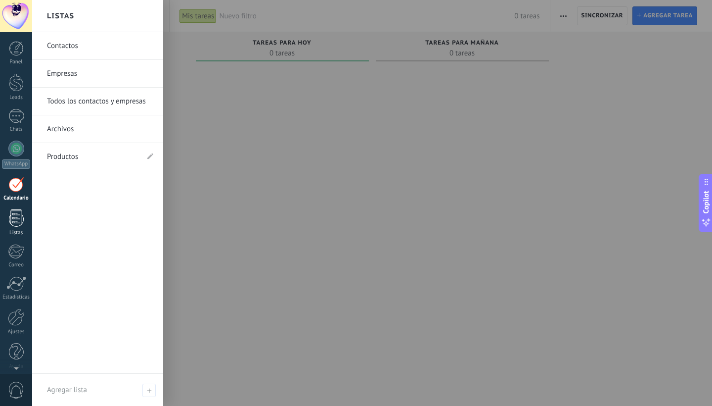
click at [17, 217] on div at bounding box center [16, 217] width 15 height 17
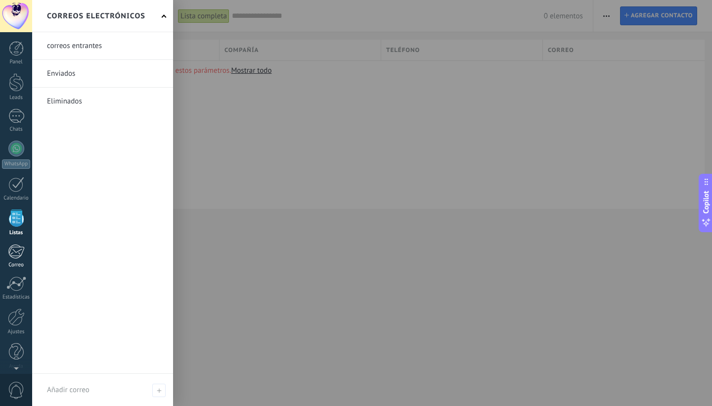
click at [17, 255] on div at bounding box center [16, 251] width 16 height 15
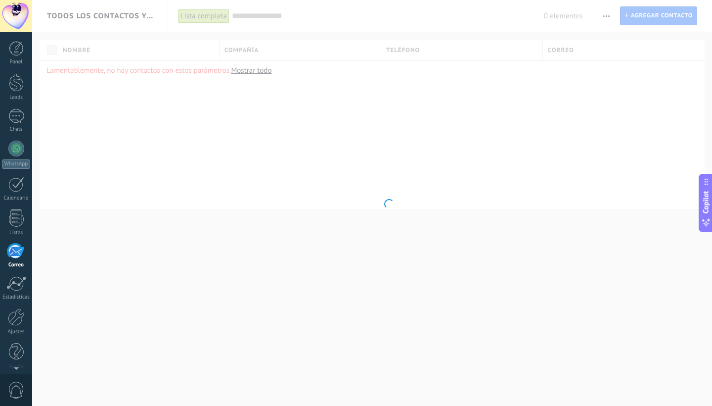
scroll to position [6, 0]
click at [20, 280] on div at bounding box center [16, 277] width 20 height 15
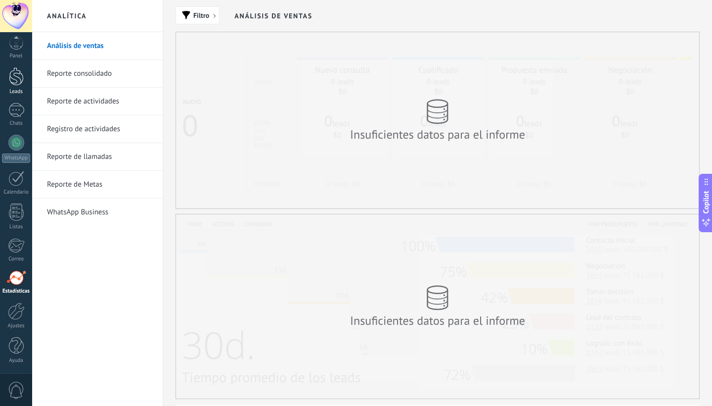
click at [18, 88] on link "Leads" at bounding box center [16, 81] width 32 height 28
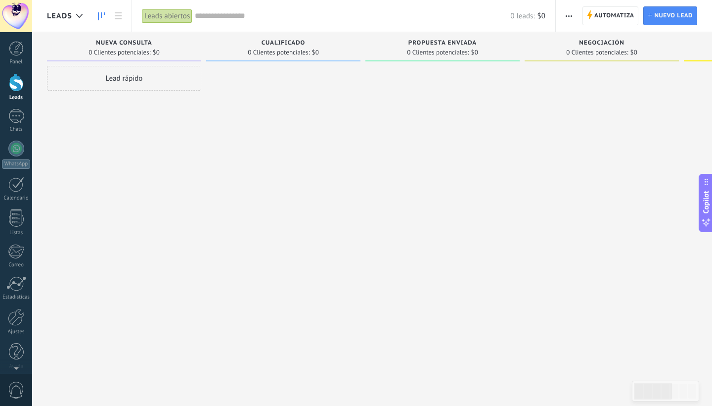
click at [568, 17] on span "button" at bounding box center [569, 15] width 6 height 19
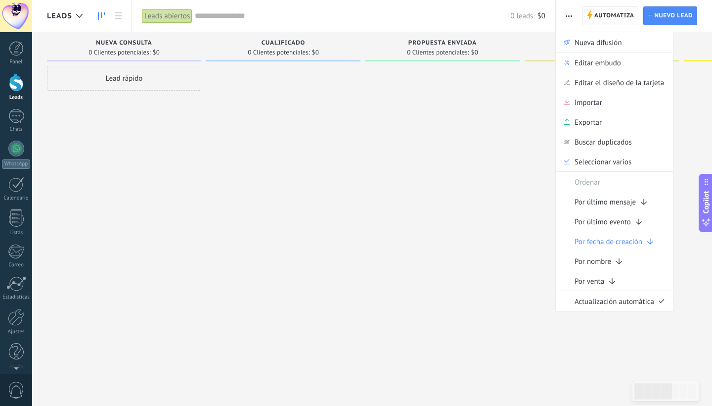
click at [608, 12] on span "Automatiza" at bounding box center [615, 16] width 40 height 18
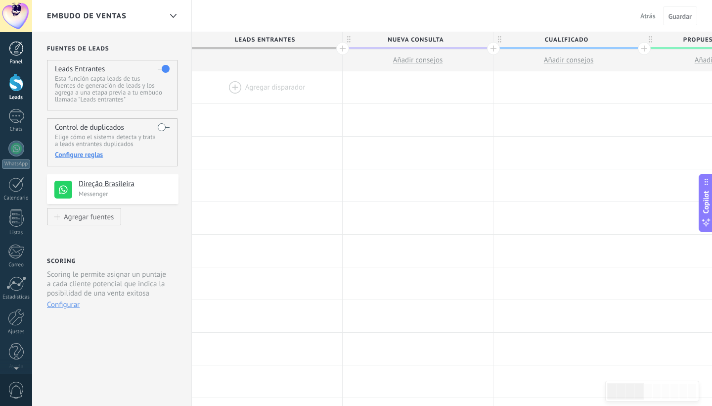
click at [15, 48] on div at bounding box center [16, 48] width 15 height 15
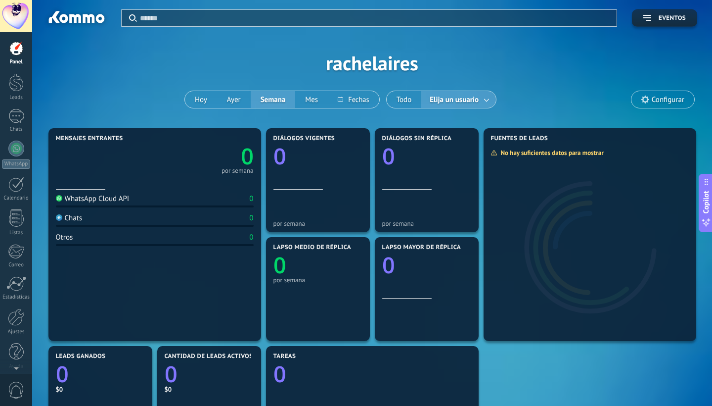
click at [654, 101] on span "Configurar" at bounding box center [668, 99] width 33 height 8
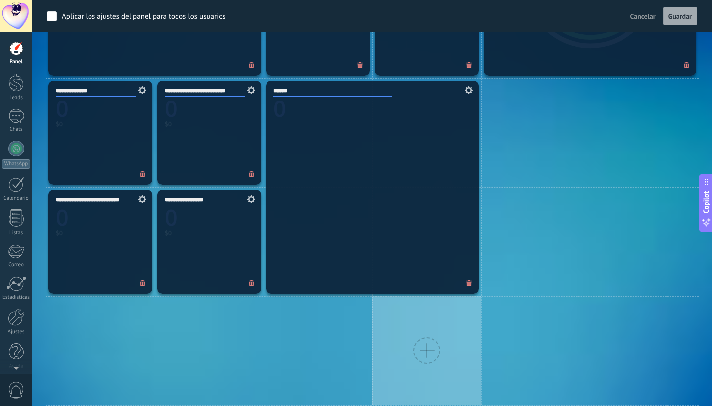
scroll to position [473, 0]
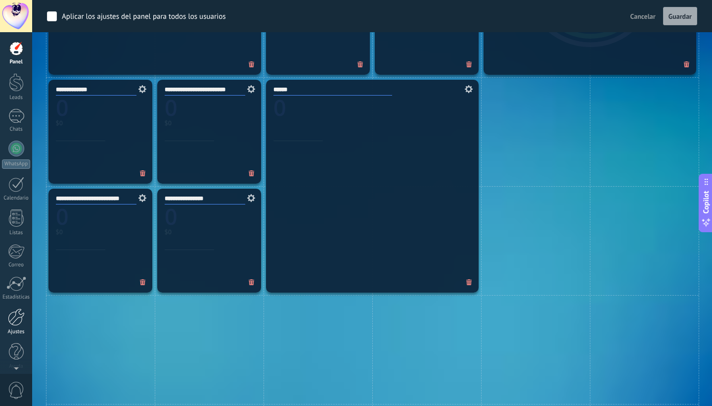
click at [15, 314] on div at bounding box center [16, 316] width 17 height 17
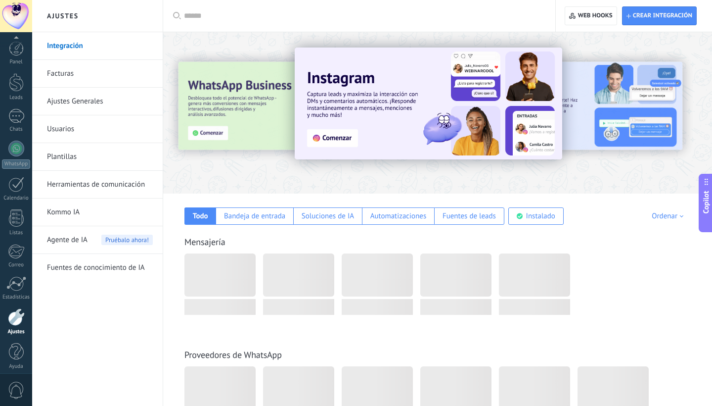
scroll to position [6, 0]
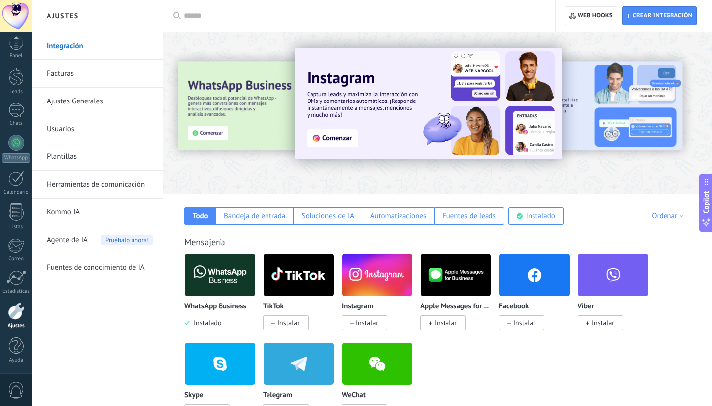
click at [338, 141] on img at bounding box center [429, 103] width 268 height 112
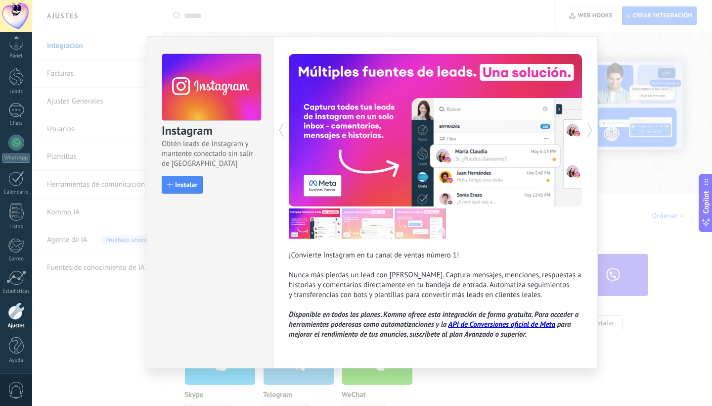
click at [654, 316] on div "Instagram Obtén leads de Instagram y mantente conectado sin salir de Kommo Inst…" at bounding box center [372, 203] width 680 height 406
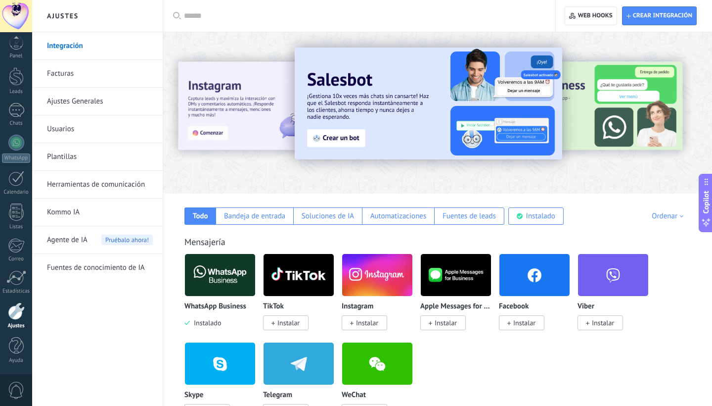
scroll to position [0, 0]
click at [654, 17] on span "Crear integración" at bounding box center [662, 16] width 59 height 8
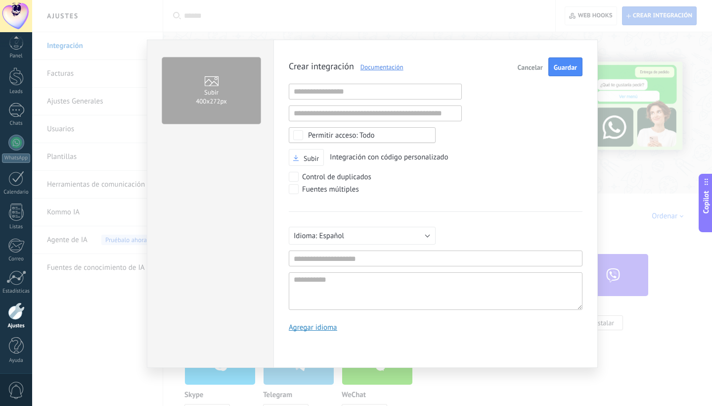
scroll to position [9, 0]
click at [625, 125] on div "Subir 400х272px Crear integración Documentación Cancelar Guardar URL inválida U…" at bounding box center [372, 203] width 680 height 406
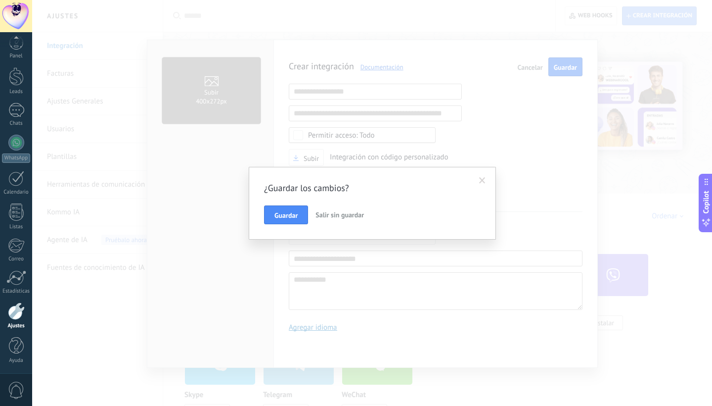
click at [528, 68] on div "¿Guardar los cambios? Guardar Salir sin guardar" at bounding box center [372, 203] width 680 height 406
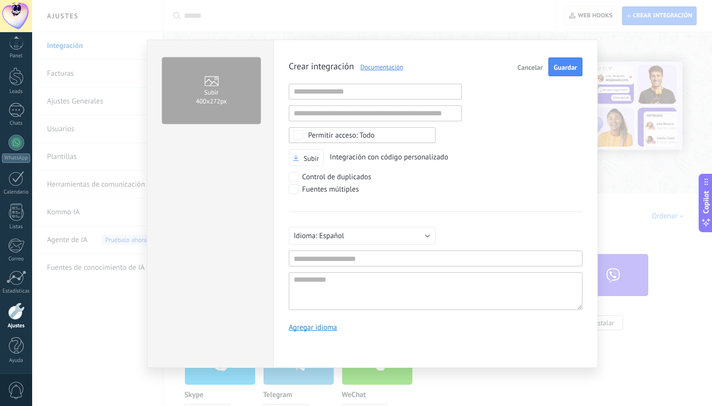
click at [528, 68] on span "Cancelar" at bounding box center [530, 67] width 25 height 7
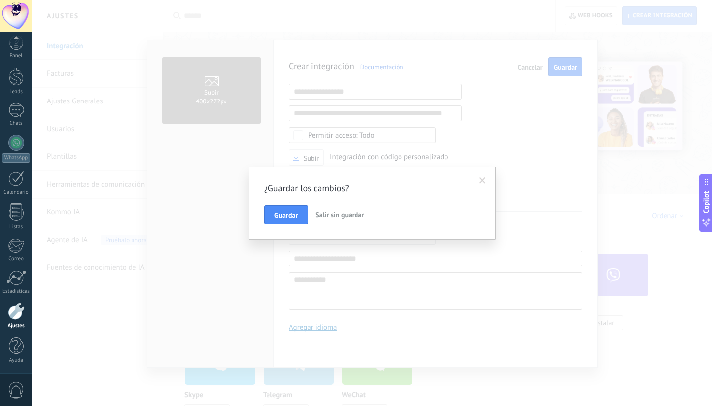
click at [348, 216] on span "Salir sin guardar" at bounding box center [340, 214] width 48 height 9
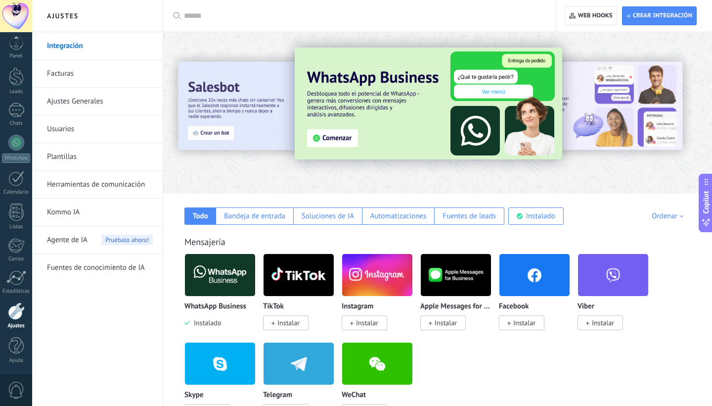
scroll to position [0, 0]
click at [82, 48] on link "Integración" at bounding box center [100, 46] width 106 height 28
click at [15, 53] on div at bounding box center [16, 48] width 15 height 15
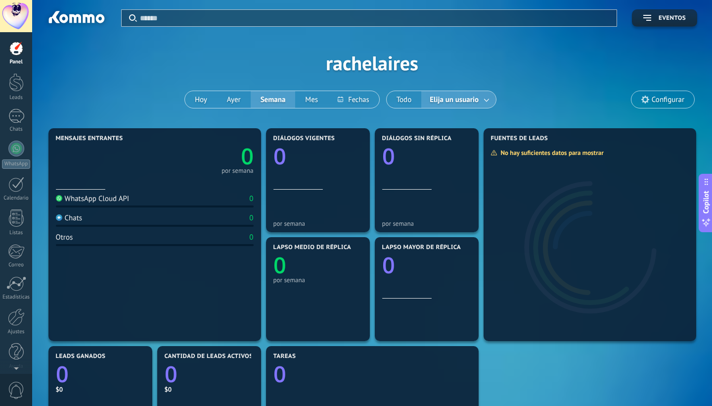
click at [472, 95] on span "Elija un usuario" at bounding box center [454, 99] width 53 height 13
click at [484, 98] on link at bounding box center [487, 100] width 18 height 16
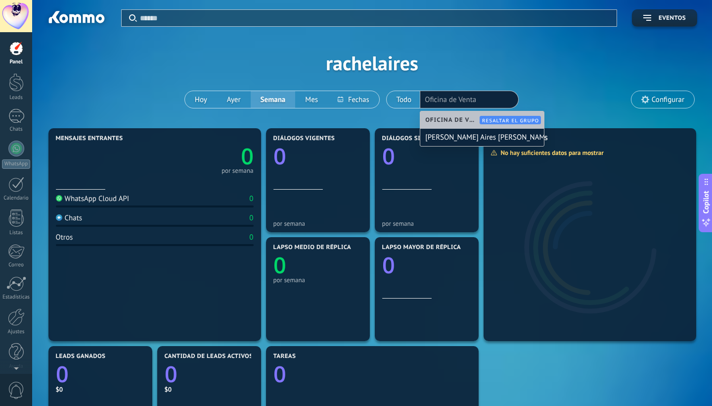
click at [537, 73] on div "Aplicar Eventos rachelaires [PERSON_NAME] Semana Mes Todo Elija un usuario Ofic…" at bounding box center [372, 63] width 650 height 126
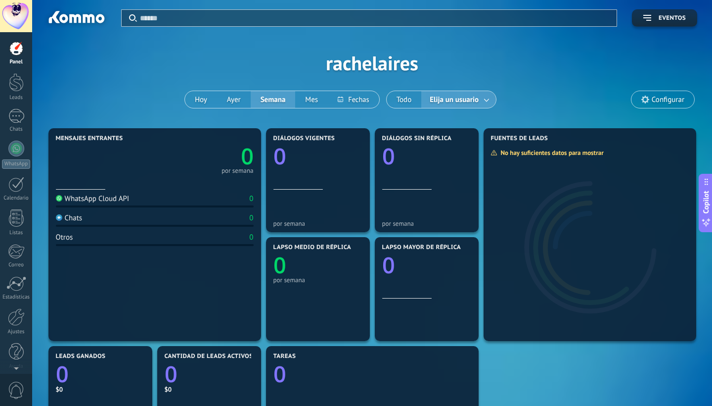
click at [512, 358] on div "Mensajes entrantes 0 por semana WhatsApp Cloud API 0 Chats 0 Otros 0 Diálogos v…" at bounding box center [372, 398] width 653 height 544
click at [17, 114] on div at bounding box center [16, 116] width 16 height 14
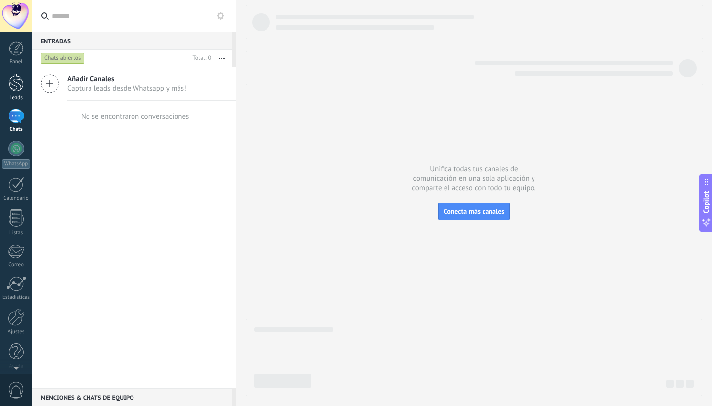
click at [11, 84] on div at bounding box center [16, 82] width 15 height 18
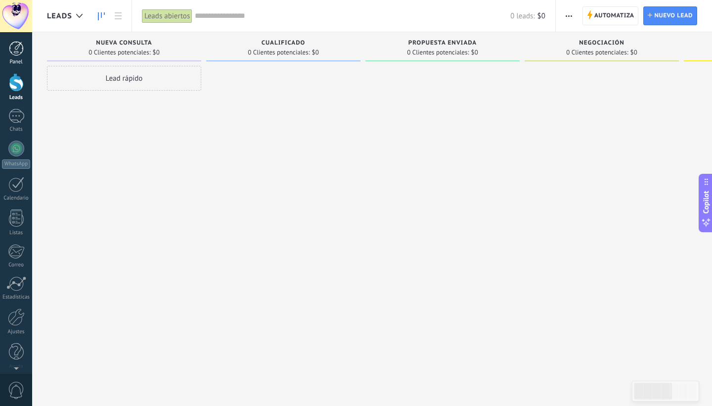
click at [17, 55] on div at bounding box center [16, 48] width 15 height 15
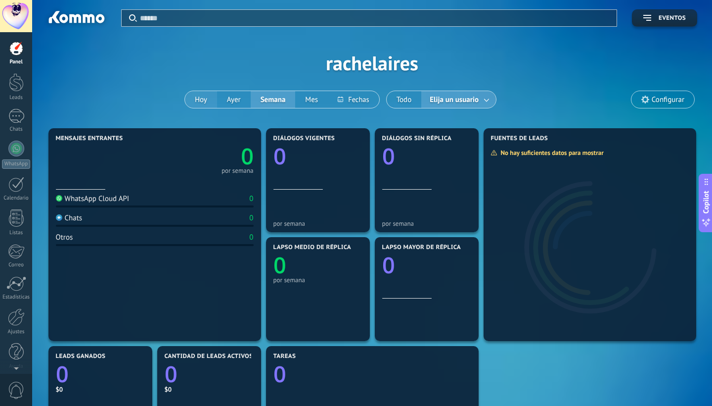
click at [202, 103] on button "Hoy" at bounding box center [201, 99] width 32 height 17
click at [12, 159] on link "WhatsApp" at bounding box center [16, 154] width 32 height 28
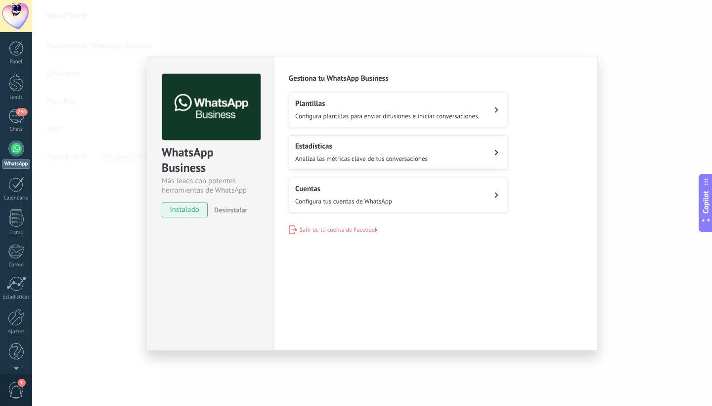
click at [345, 251] on div "Configuraciones Autorizaciones Esta pestaña registra a los usuarios que han con…" at bounding box center [436, 203] width 324 height 294
click at [372, 247] on div "Configuraciones Autorizaciones Esta pestaña registra a los usuarios que han con…" at bounding box center [436, 203] width 324 height 294
click at [409, 209] on button "Cuentas Configura tus cuentas de WhatsApp" at bounding box center [398, 195] width 219 height 35
